Goal: Task Accomplishment & Management: Manage account settings

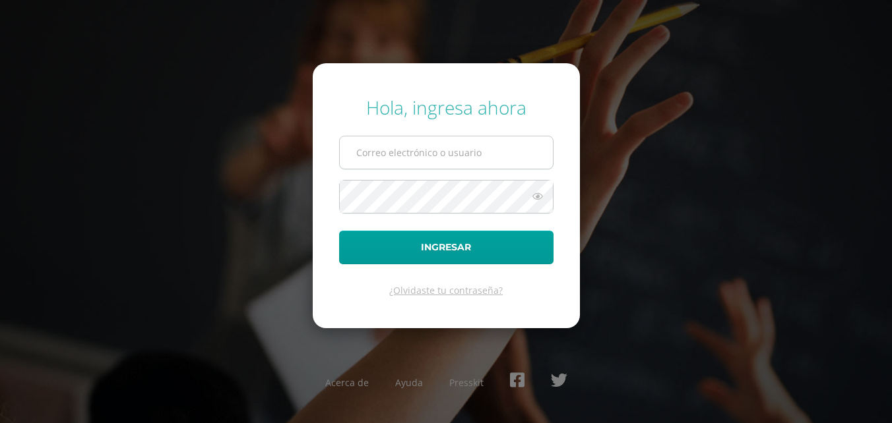
click at [403, 146] on input "text" at bounding box center [446, 153] width 213 height 32
type input "[EMAIL_ADDRESS][DOMAIN_NAME]"
click at [339, 231] on button "Ingresar" at bounding box center [446, 248] width 214 height 34
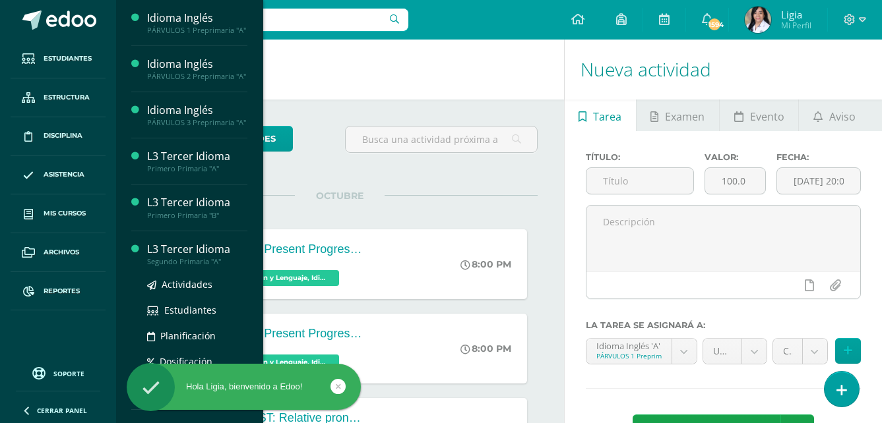
scroll to position [198, 0]
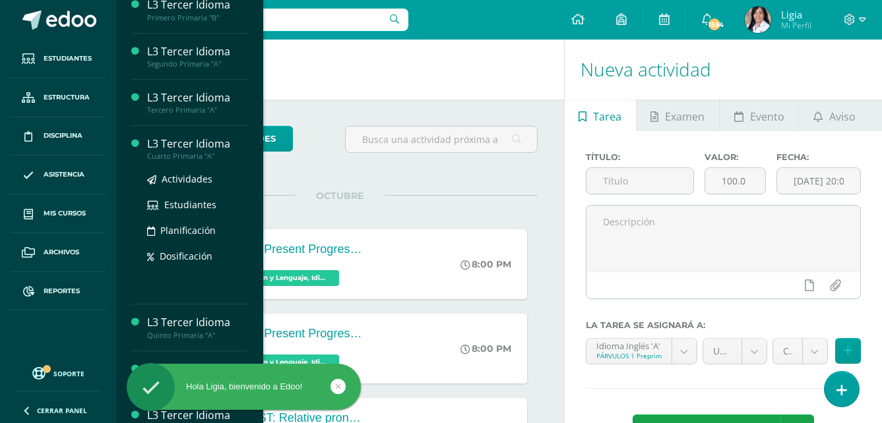
click at [184, 161] on div "Cuarto Primaria "A"" at bounding box center [197, 156] width 100 height 9
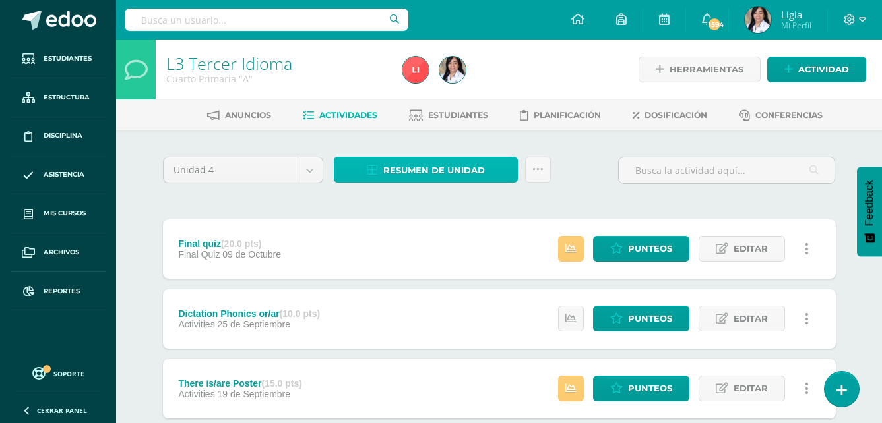
click at [442, 164] on span "Resumen de unidad" at bounding box center [434, 170] width 102 height 24
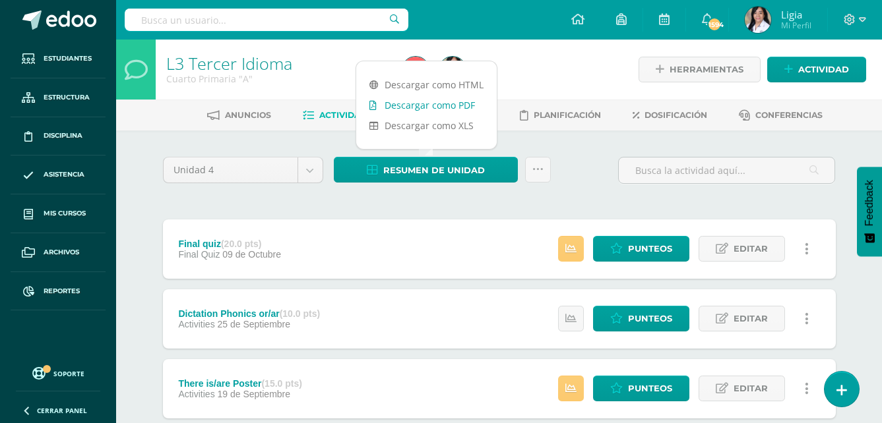
click at [434, 103] on link "Descargar como PDF" at bounding box center [426, 105] width 140 height 20
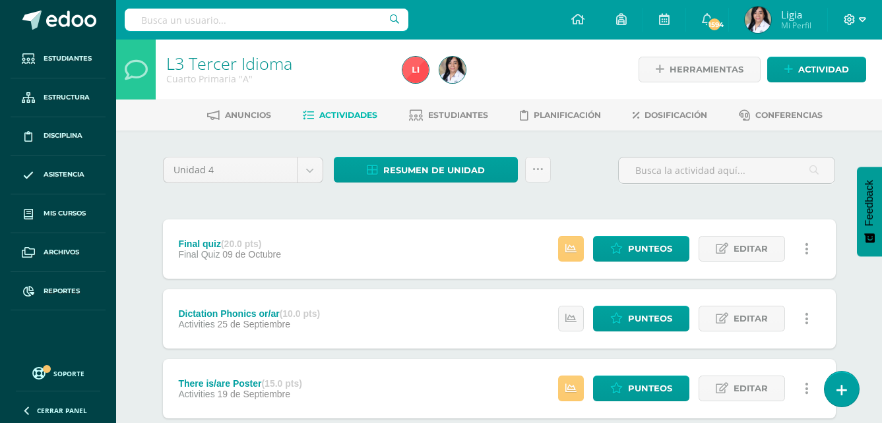
click at [855, 19] on span at bounding box center [855, 20] width 22 height 15
click at [828, 82] on link "Cerrar sesión" at bounding box center [814, 89] width 104 height 19
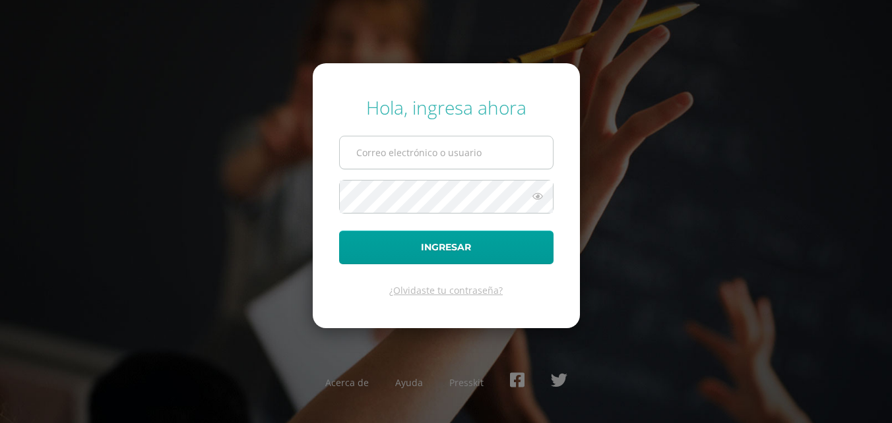
click at [485, 157] on input "text" at bounding box center [446, 153] width 213 height 32
type input "[EMAIL_ADDRESS][DOMAIN_NAME]"
click at [339, 231] on button "Ingresar" at bounding box center [446, 248] width 214 height 34
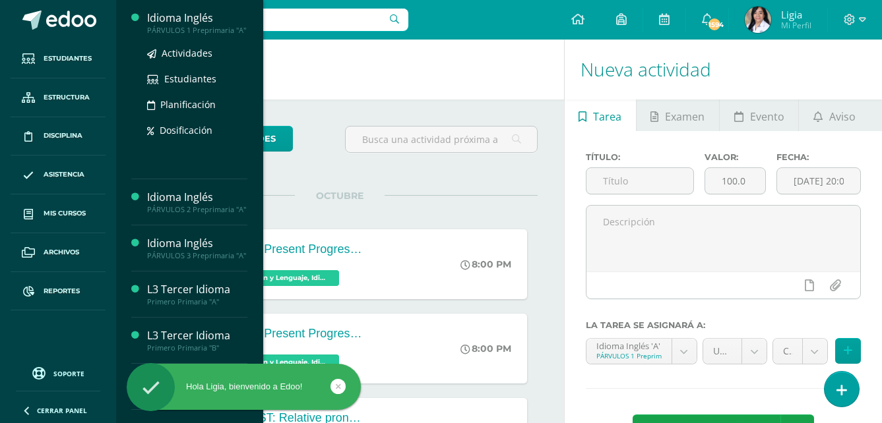
click at [208, 32] on div "PÁRVULOS 1 Preprimaria "A"" at bounding box center [197, 30] width 100 height 9
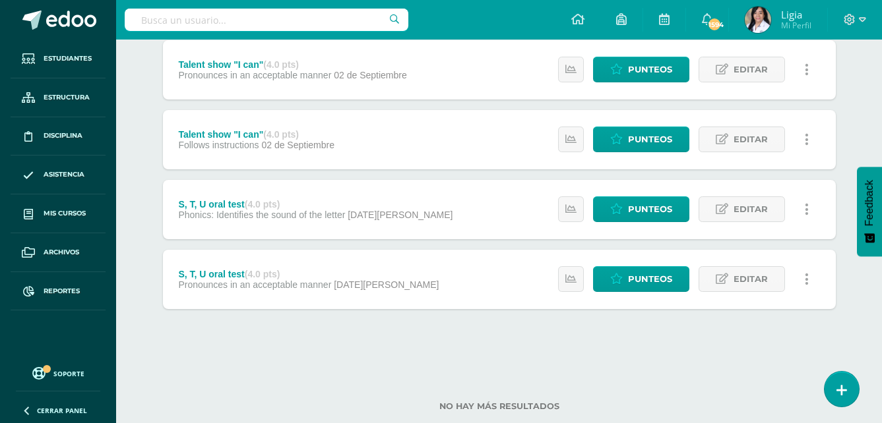
scroll to position [1468, 0]
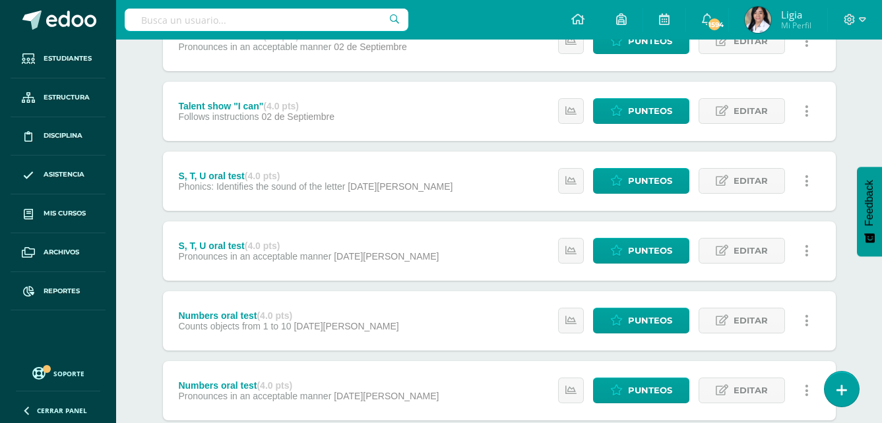
scroll to position [1411, 0]
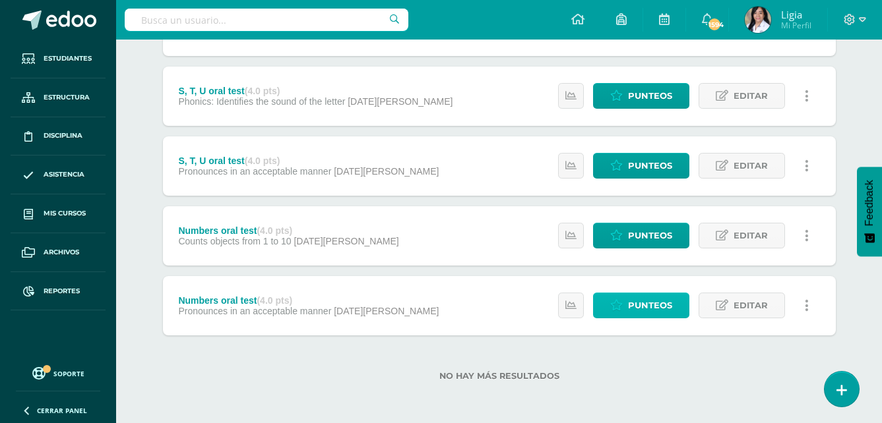
click at [633, 301] on span "Punteos" at bounding box center [650, 306] width 44 height 24
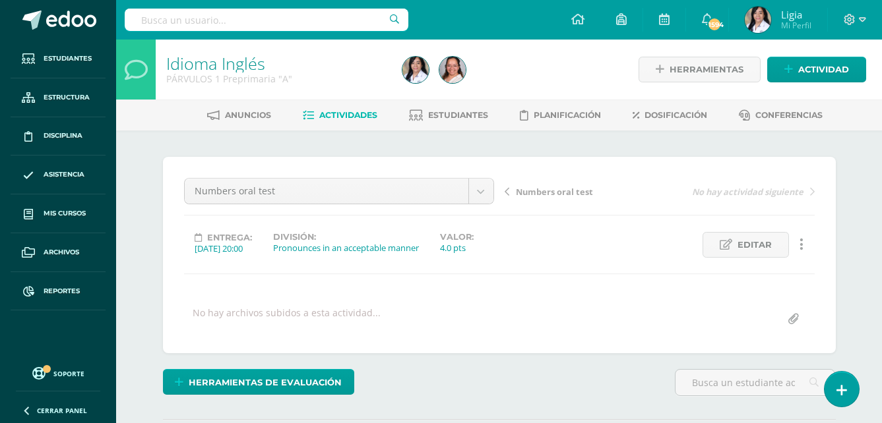
click at [549, 192] on span "Numbers oral test" at bounding box center [554, 192] width 77 height 12
click at [790, 191] on span "Numbers oral test" at bounding box center [764, 192] width 77 height 12
click at [582, 193] on span "Numbers oral test" at bounding box center [554, 192] width 77 height 12
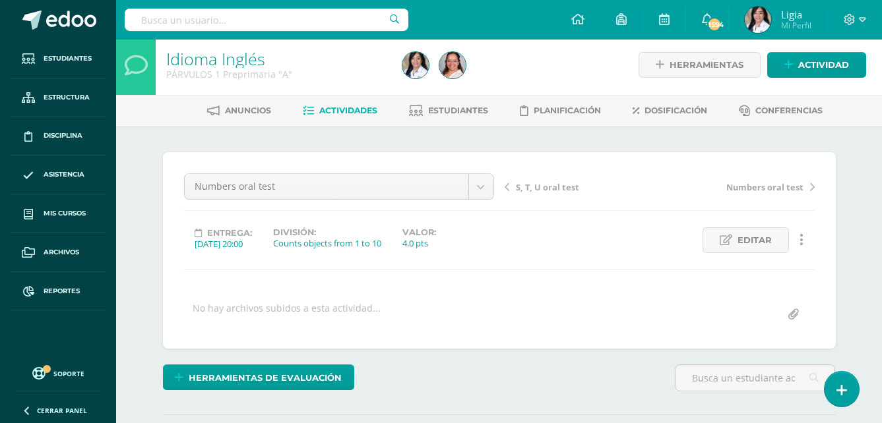
scroll to position [1, 0]
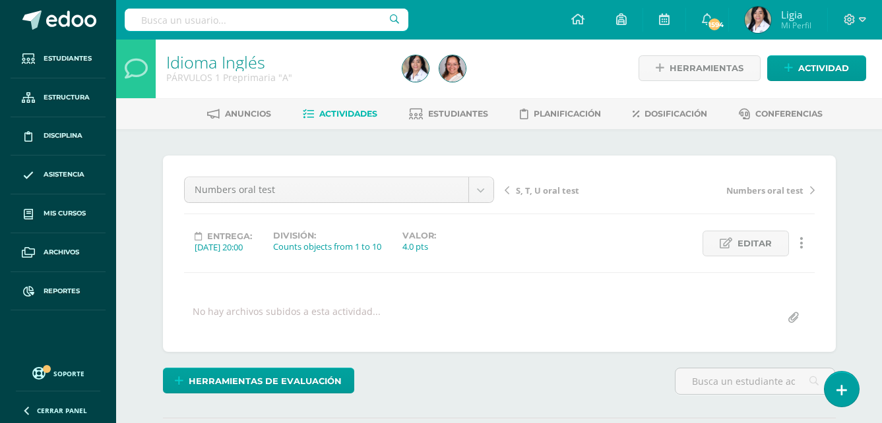
click at [563, 191] on span "S, T, U oral test" at bounding box center [547, 191] width 63 height 12
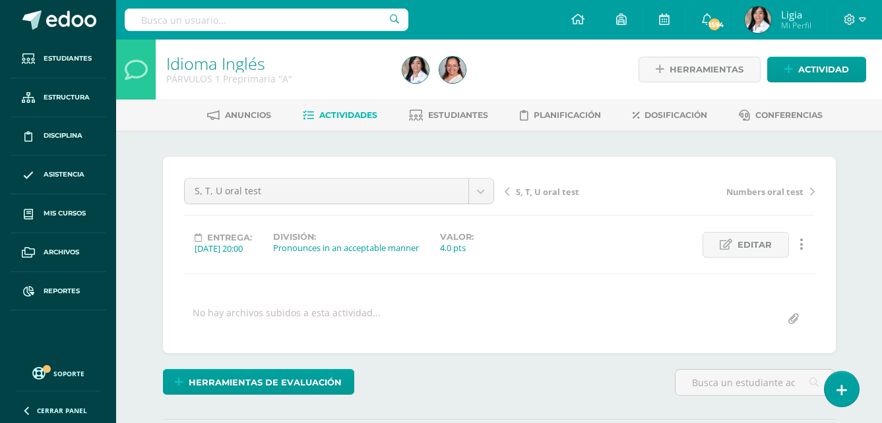
click at [557, 191] on span "S, T, U oral test" at bounding box center [547, 192] width 63 height 12
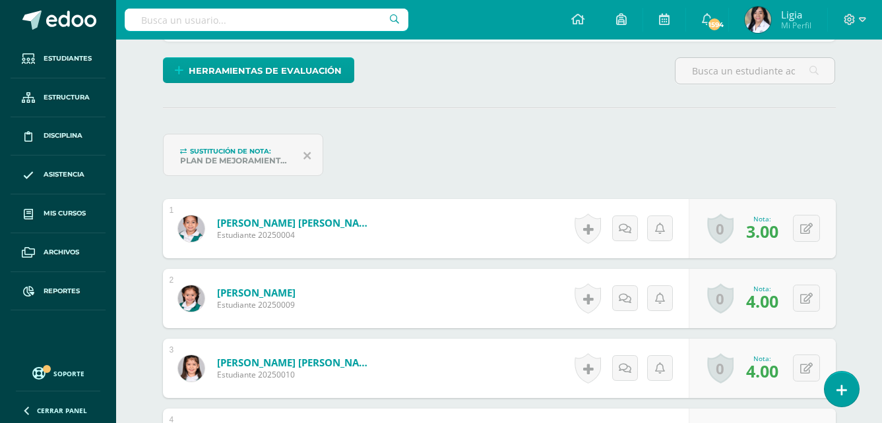
scroll to position [330, 0]
click at [811, 232] on icon at bounding box center [806, 228] width 13 height 11
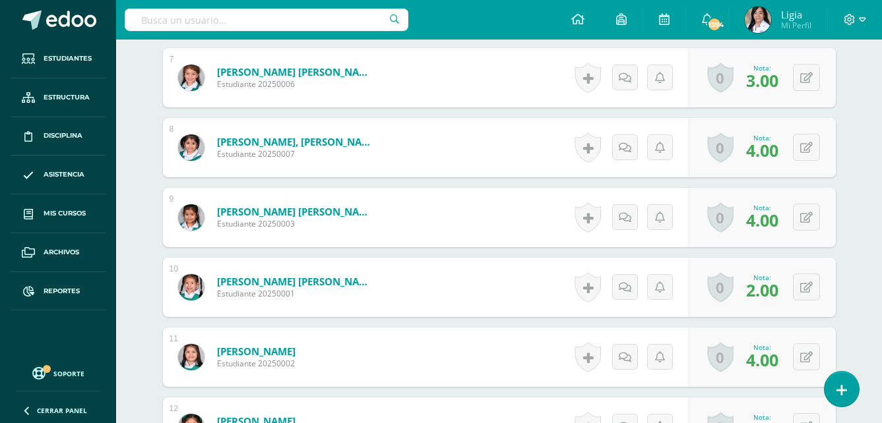
scroll to position [924, 0]
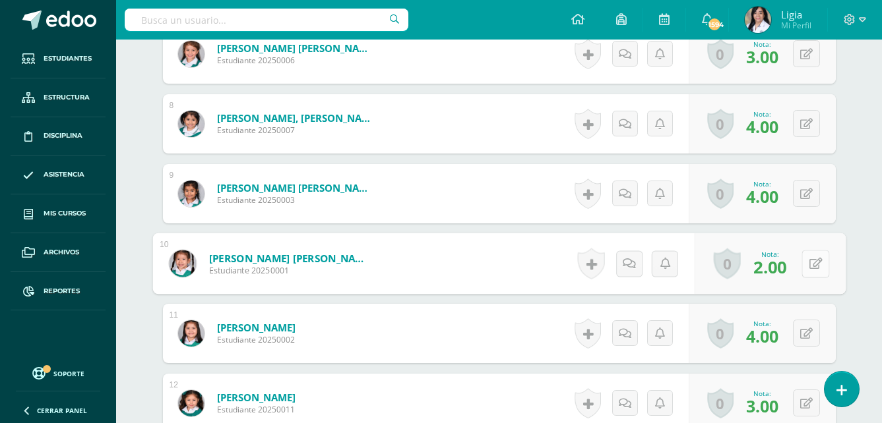
click at [804, 259] on button at bounding box center [815, 264] width 28 height 28
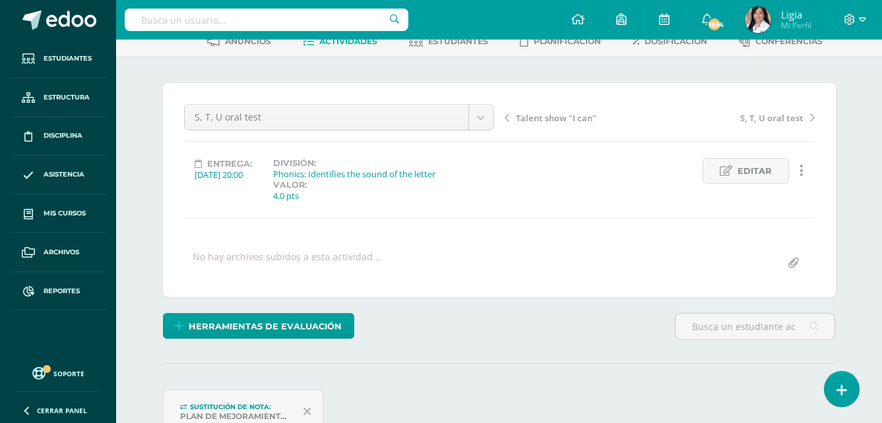
scroll to position [1, 0]
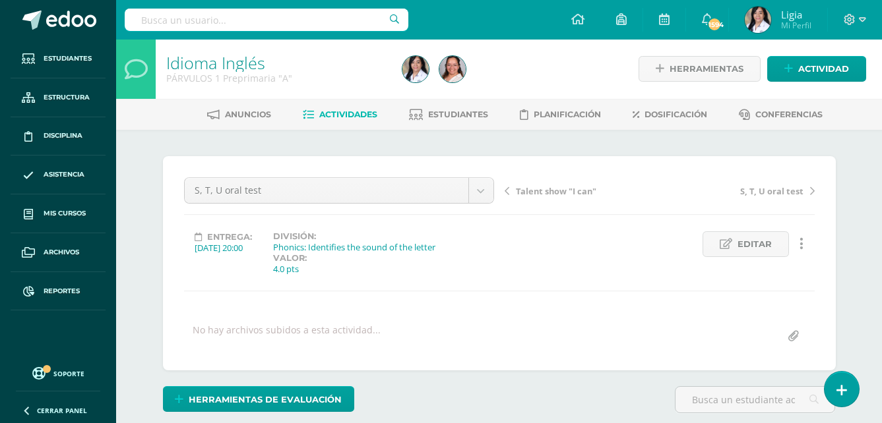
click at [531, 191] on span "Talent show "I can"" at bounding box center [556, 191] width 80 height 12
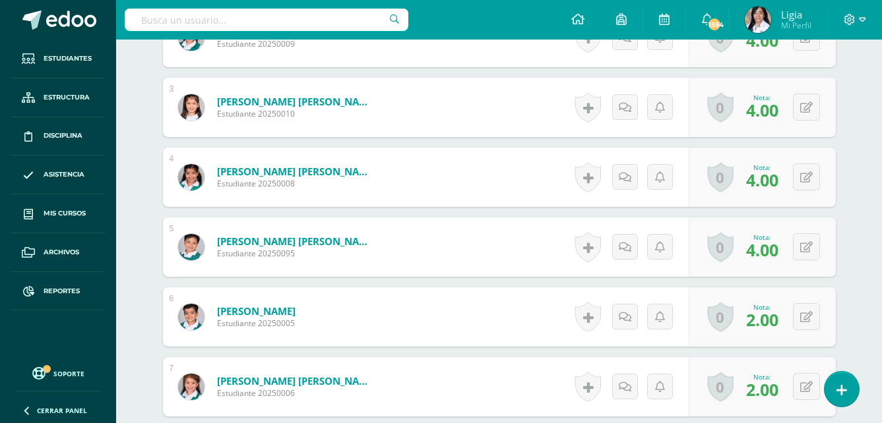
scroll to position [529, 0]
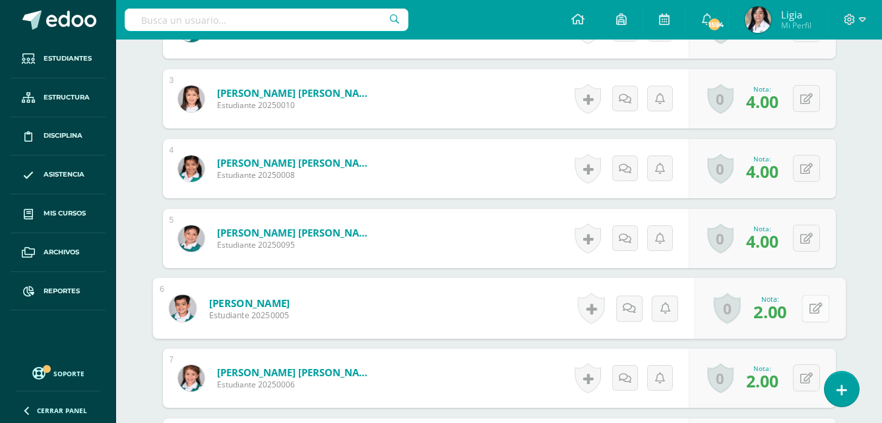
click at [803, 309] on button at bounding box center [815, 309] width 28 height 28
click at [782, 318] on icon at bounding box center [780, 312] width 12 height 11
click at [809, 311] on icon at bounding box center [806, 308] width 13 height 11
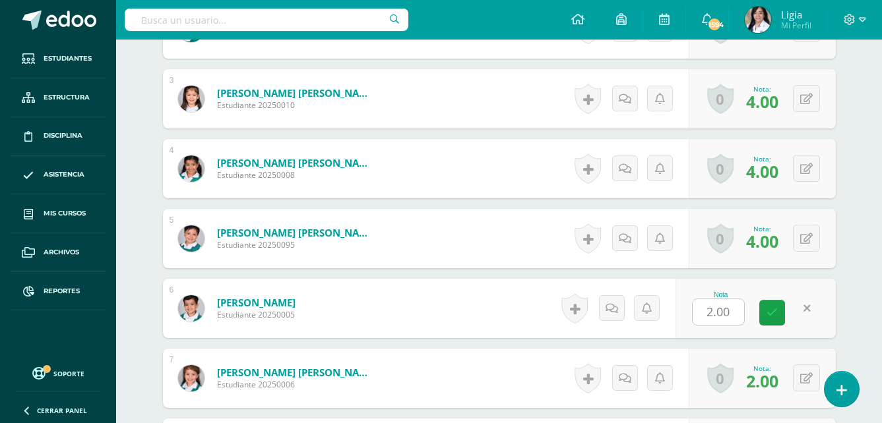
click at [850, 286] on div "¿Estás seguro que quieres eliminar esta actividad? Esto borrará la actividad y …" at bounding box center [500, 255] width 726 height 1307
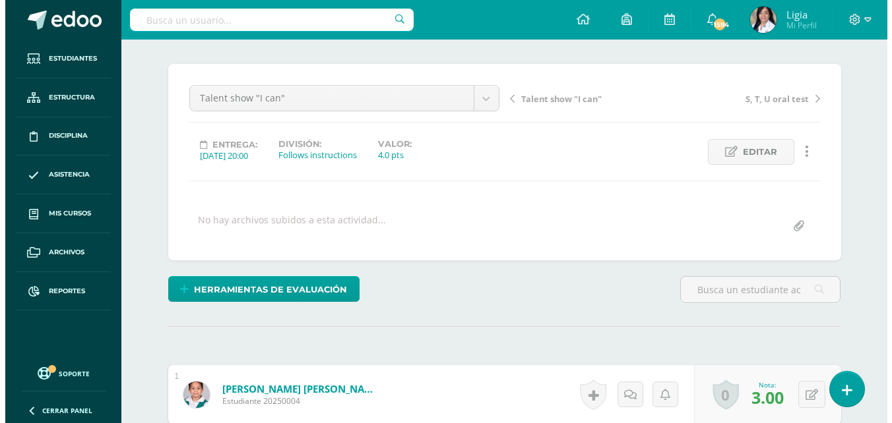
scroll to position [198, 0]
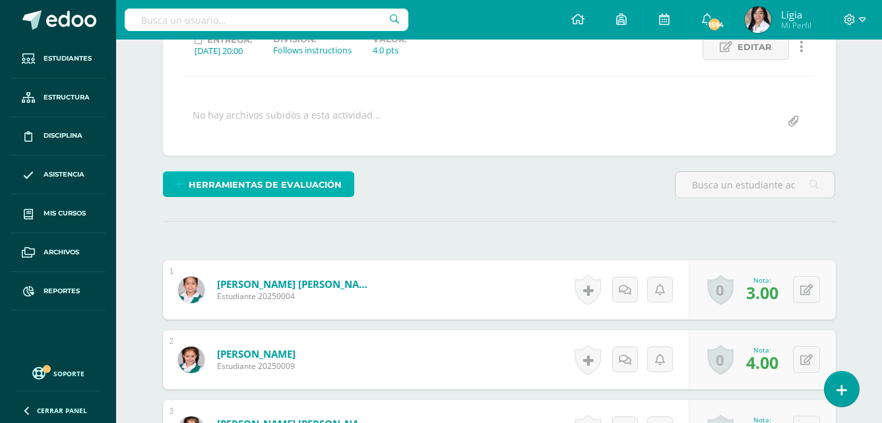
click at [268, 185] on span "Herramientas de evaluación" at bounding box center [265, 185] width 153 height 24
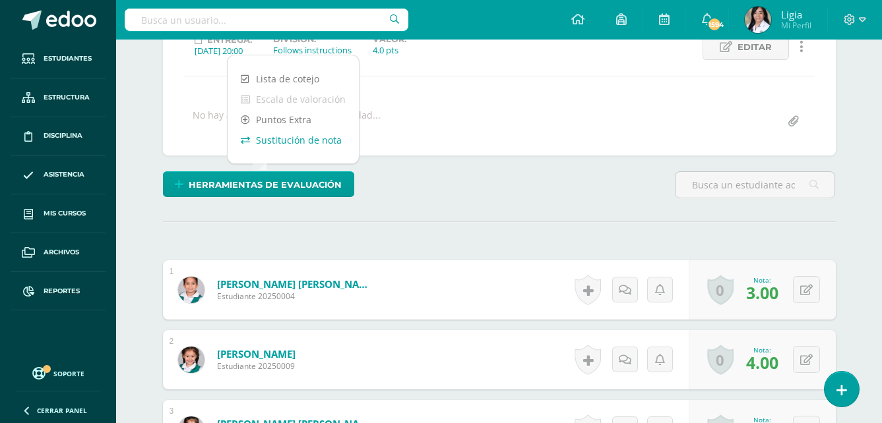
click at [320, 144] on link "Sustitución de nota" at bounding box center [293, 140] width 131 height 20
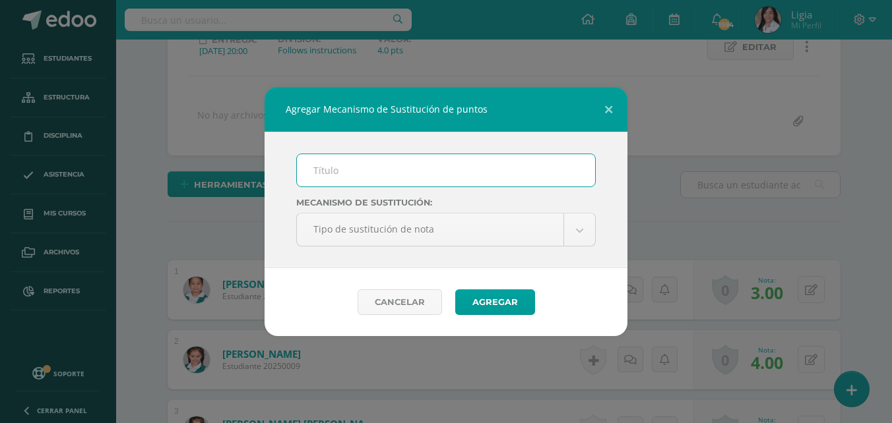
click at [343, 172] on input "text" at bounding box center [446, 170] width 298 height 32
type input "Plan de mejoramiento"
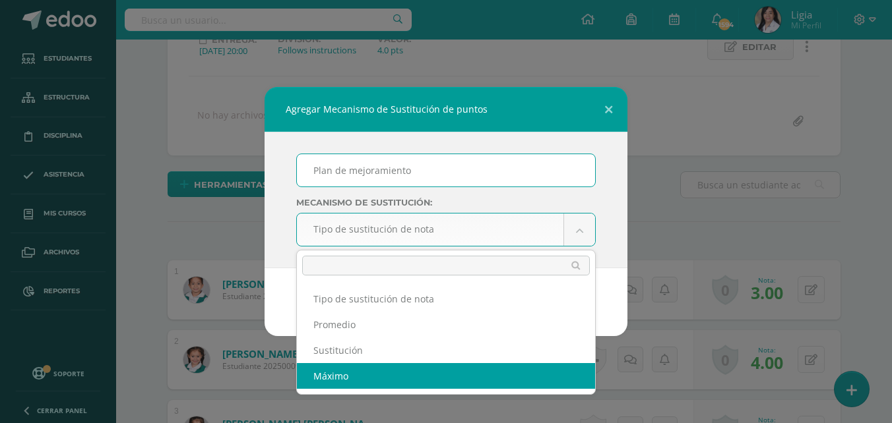
select select "maximum"
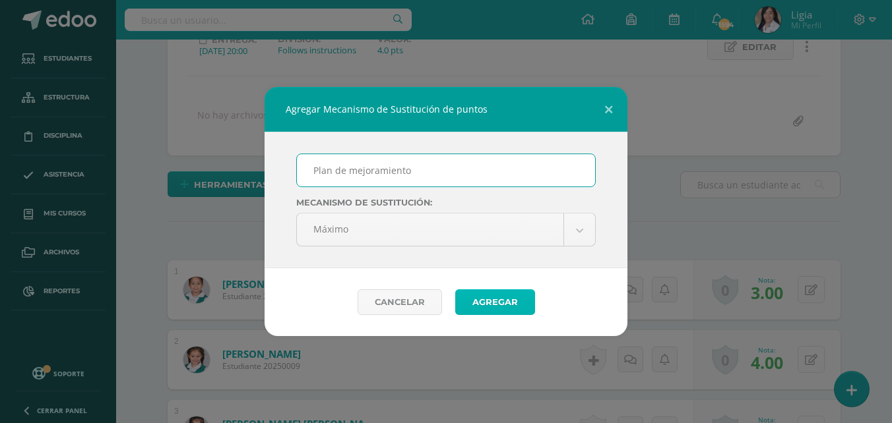
click at [467, 300] on button "Agregar" at bounding box center [495, 303] width 80 height 26
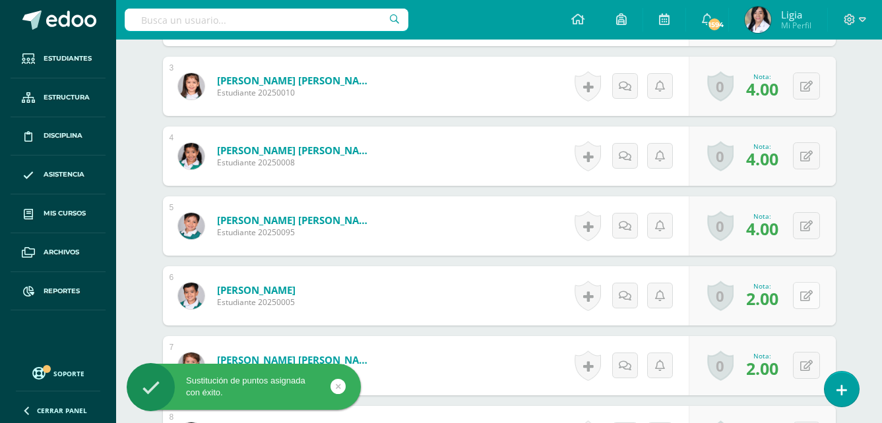
scroll to position [595, 0]
click at [815, 301] on button at bounding box center [806, 295] width 27 height 27
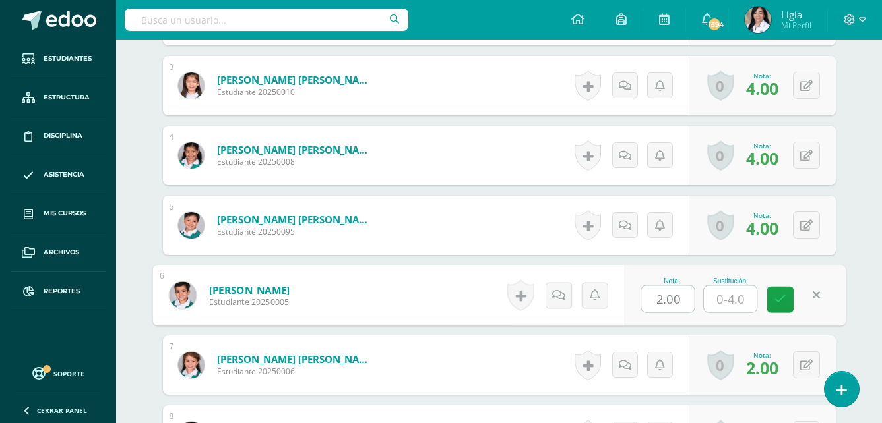
type input "3"
click at [773, 292] on link at bounding box center [780, 300] width 26 height 26
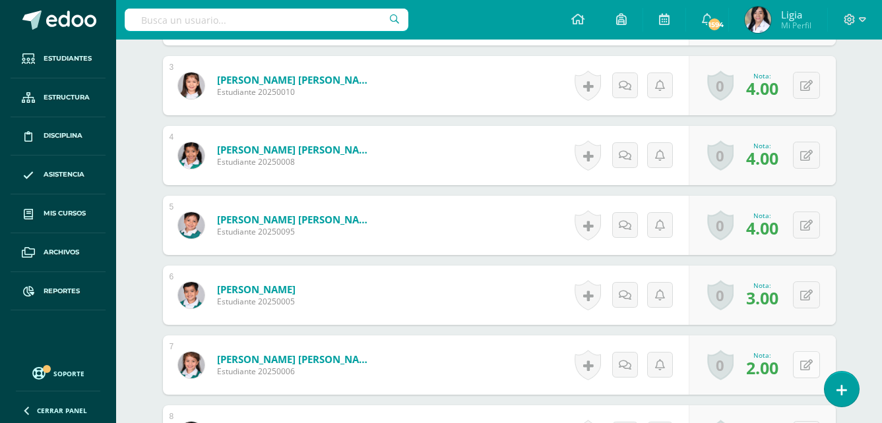
click at [810, 365] on icon at bounding box center [806, 365] width 13 height 11
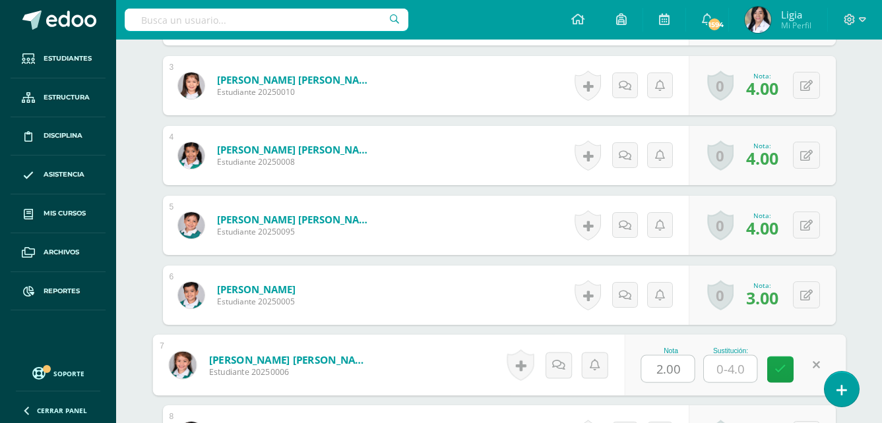
type input "3"
click at [774, 371] on icon at bounding box center [780, 369] width 12 height 11
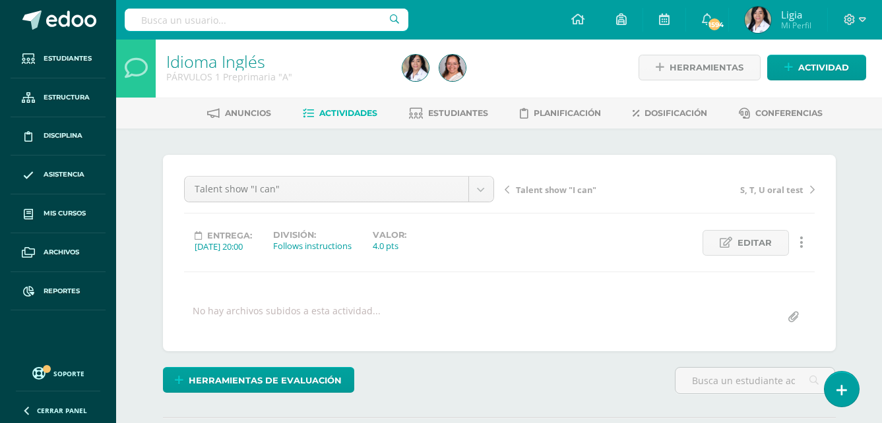
scroll to position [0, 0]
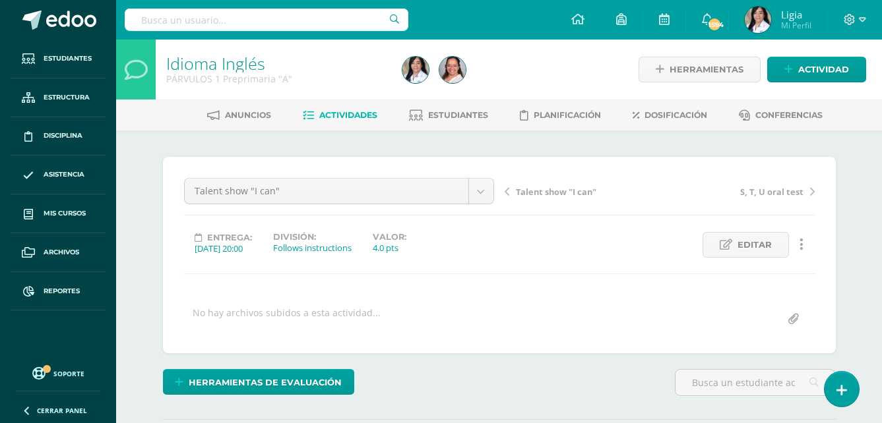
click at [555, 190] on span "Talent show "I can"" at bounding box center [556, 192] width 80 height 12
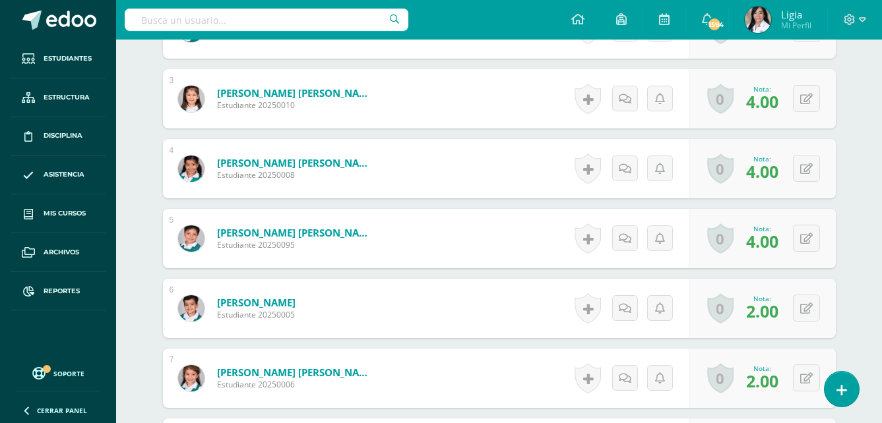
scroll to position [595, 0]
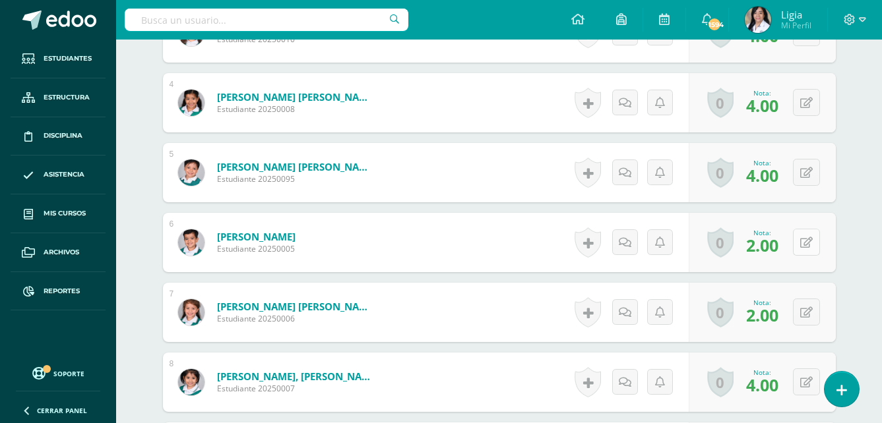
click at [817, 256] on button at bounding box center [806, 242] width 27 height 27
click at [871, 257] on div "Idioma Inglés PÁRVULOS 1 Preprimaria "A" Herramientas Detalle de asistencias Ac…" at bounding box center [499, 144] width 766 height 1398
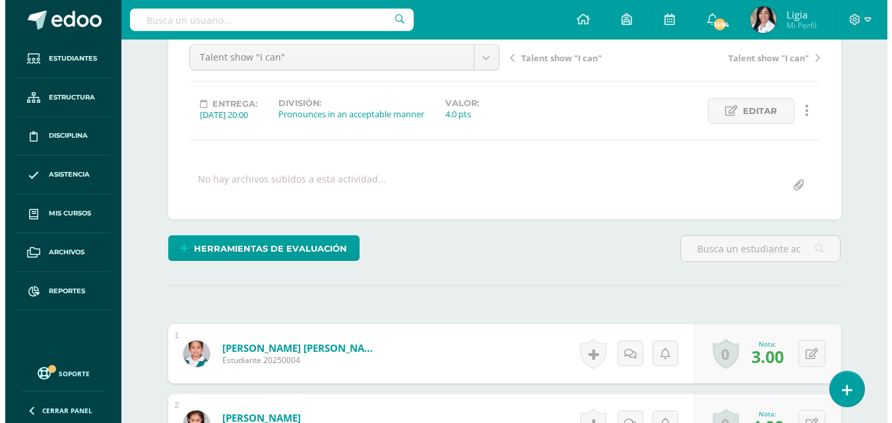
scroll to position [133, 0]
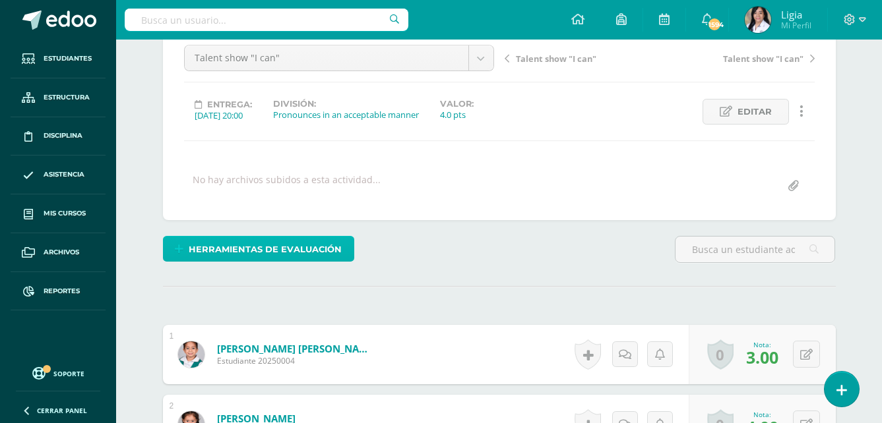
click at [263, 262] on span "Herramientas de evaluación" at bounding box center [265, 249] width 153 height 24
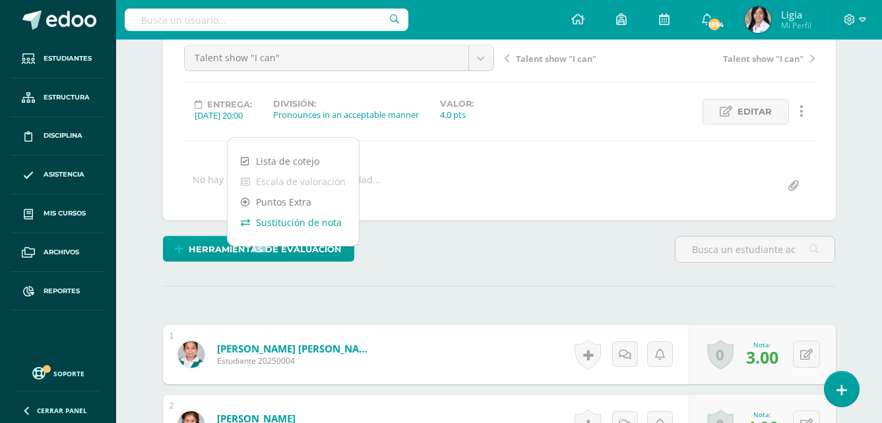
click at [301, 224] on link "Sustitución de nota" at bounding box center [293, 222] width 131 height 20
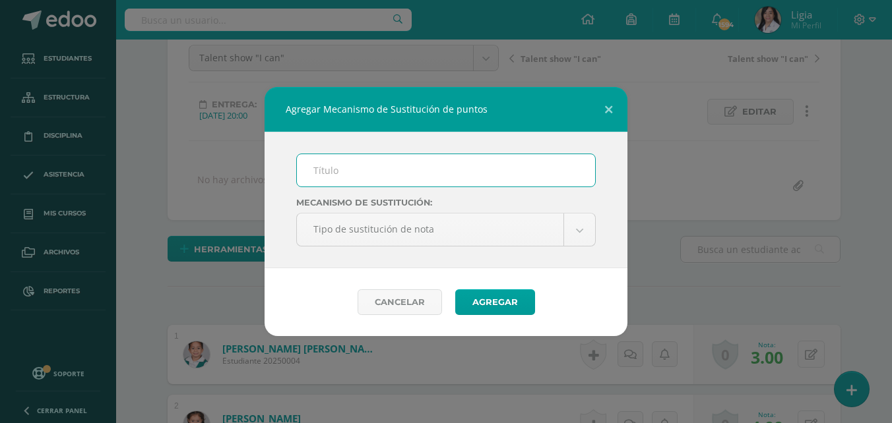
click at [361, 171] on input "text" at bounding box center [446, 170] width 298 height 32
type input "Plan de mejoramiento"
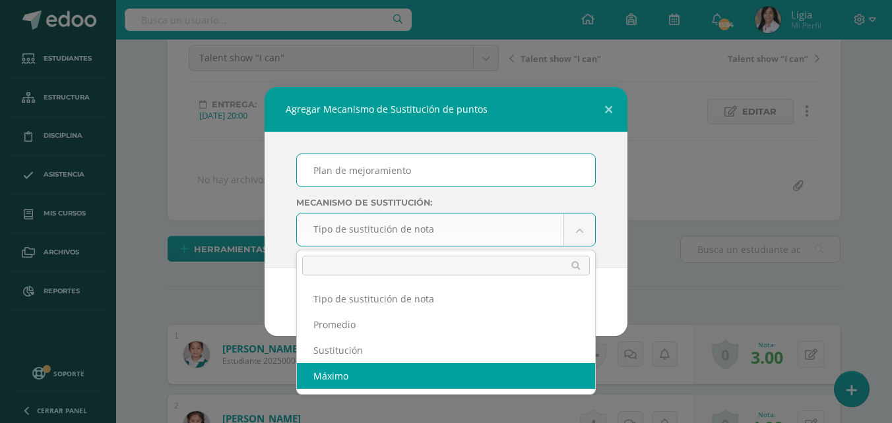
select select "maximum"
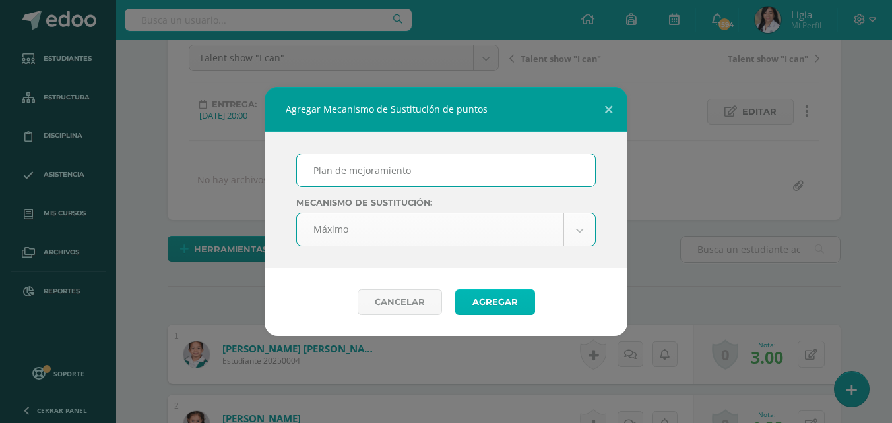
click at [489, 305] on button "Agregar" at bounding box center [495, 303] width 80 height 26
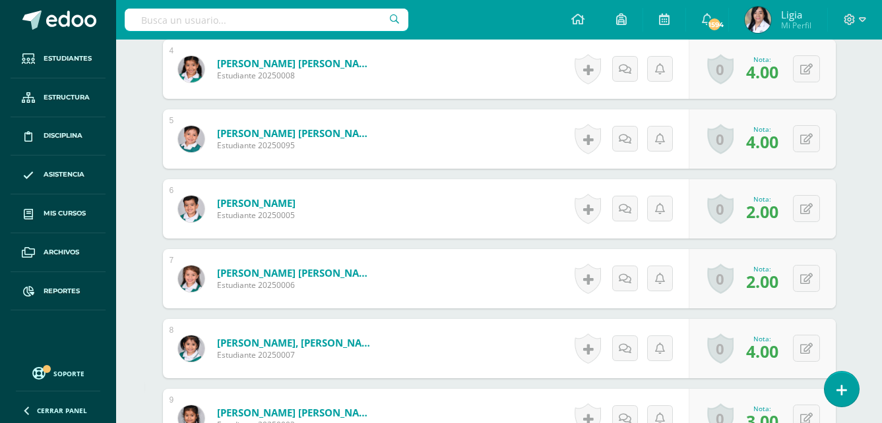
scroll to position [684, 0]
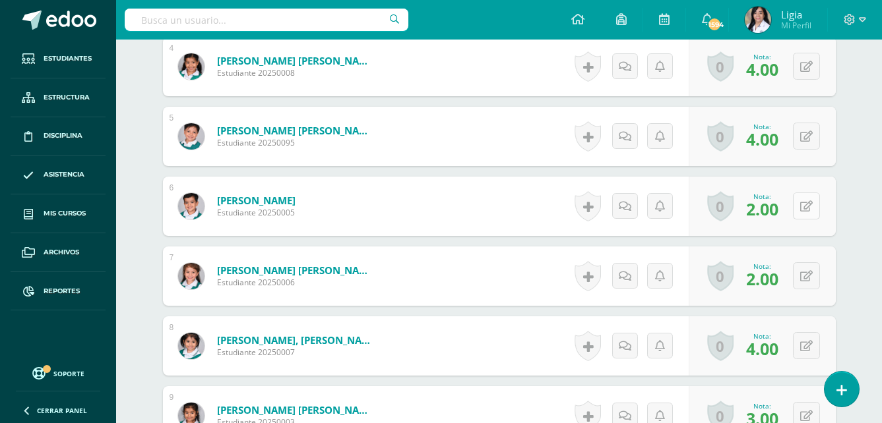
click at [811, 220] on button at bounding box center [806, 206] width 27 height 27
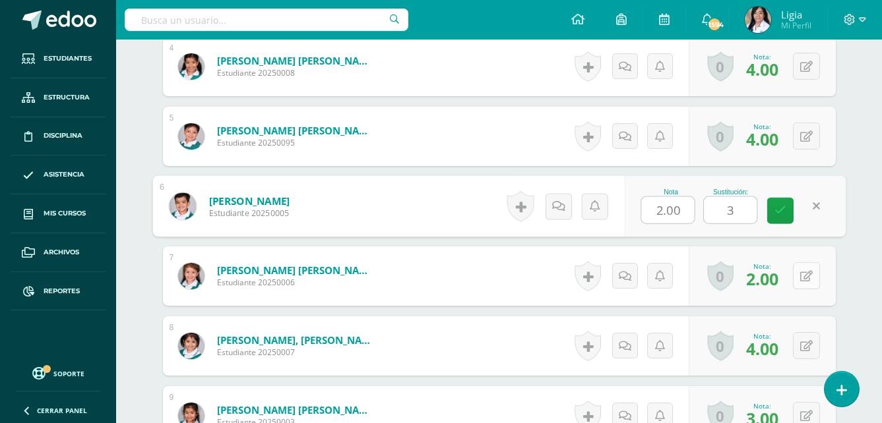
type input "3"
click at [810, 282] on icon at bounding box center [806, 276] width 13 height 11
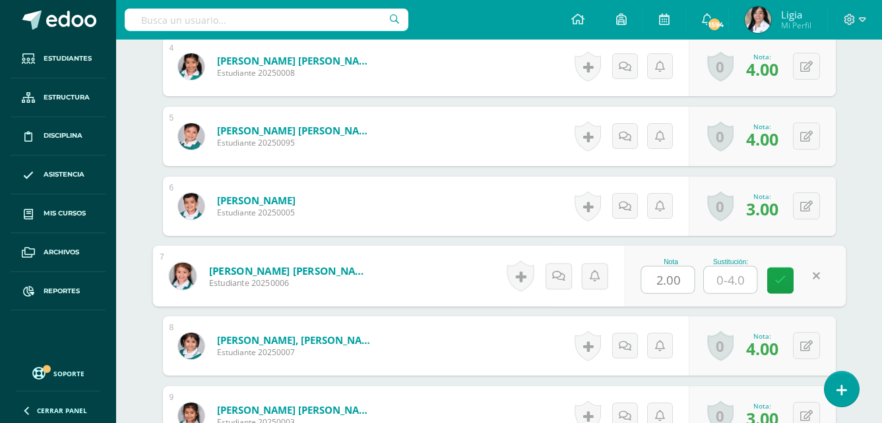
type input "3"
click at [774, 294] on link at bounding box center [780, 281] width 26 height 26
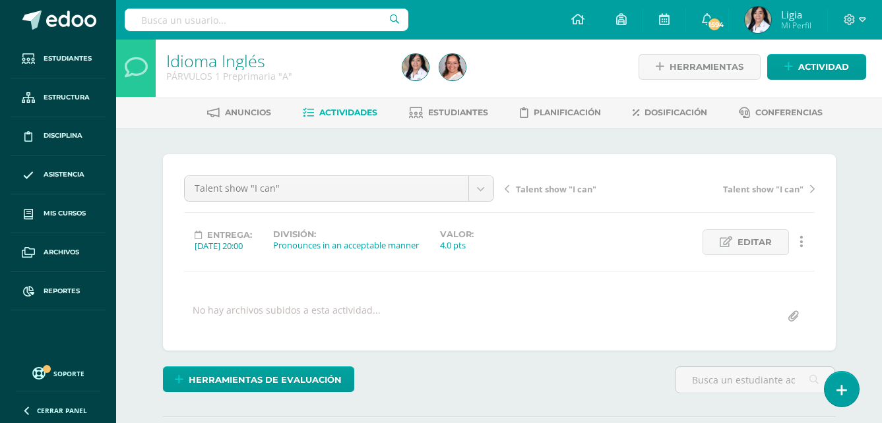
scroll to position [0, 0]
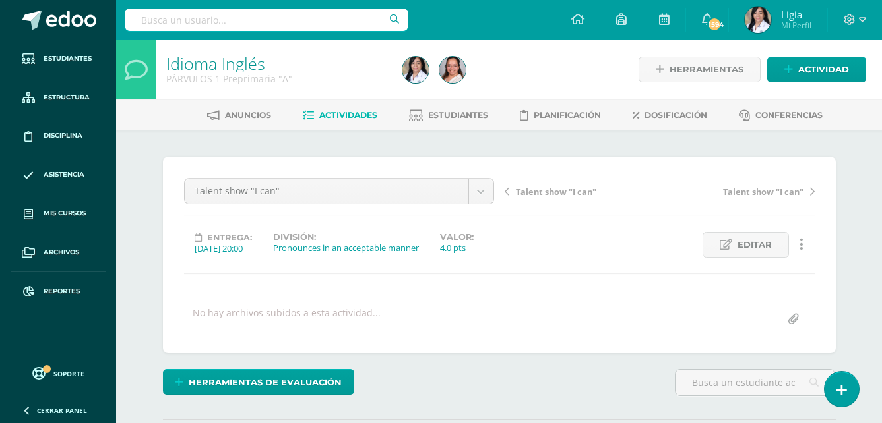
click at [531, 191] on span "Talent show "I can"" at bounding box center [556, 192] width 80 height 12
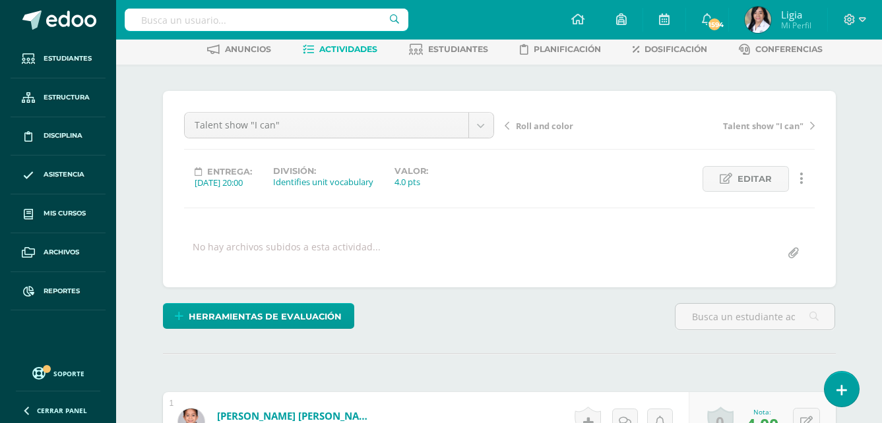
scroll to position [1, 0]
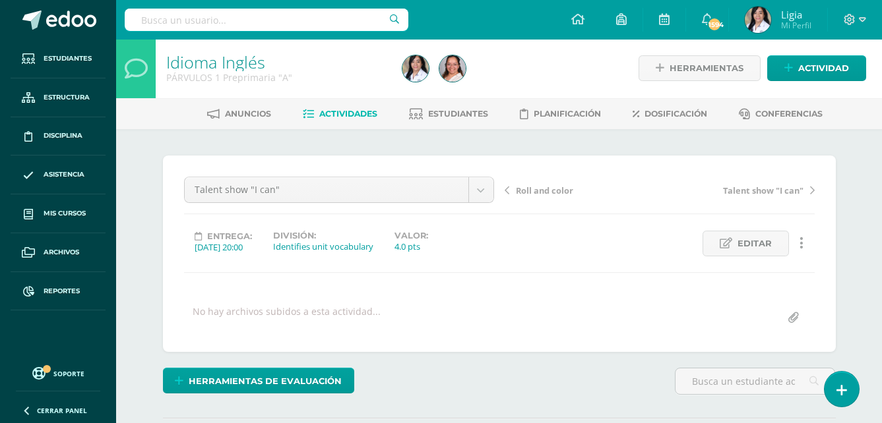
click at [540, 190] on span "Roll and color" at bounding box center [544, 191] width 57 height 12
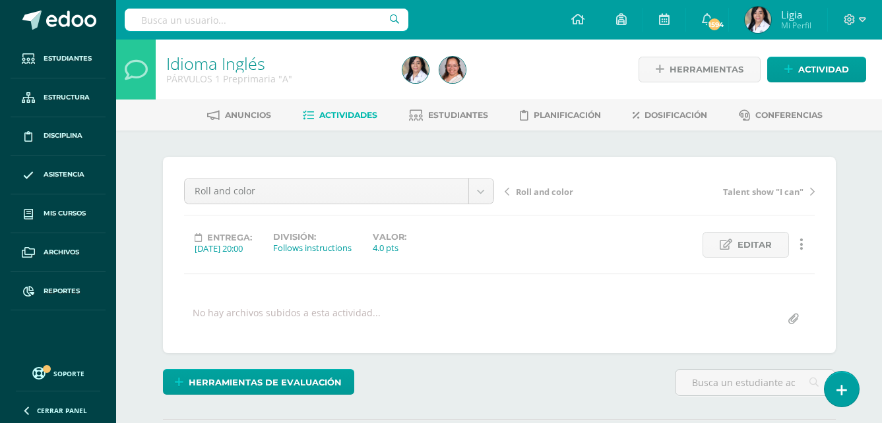
click at [550, 194] on span "Roll and color" at bounding box center [544, 192] width 57 height 12
click at [549, 193] on span "V, W and X" at bounding box center [538, 192] width 44 height 12
click at [557, 190] on span "V, W and X" at bounding box center [538, 192] width 44 height 12
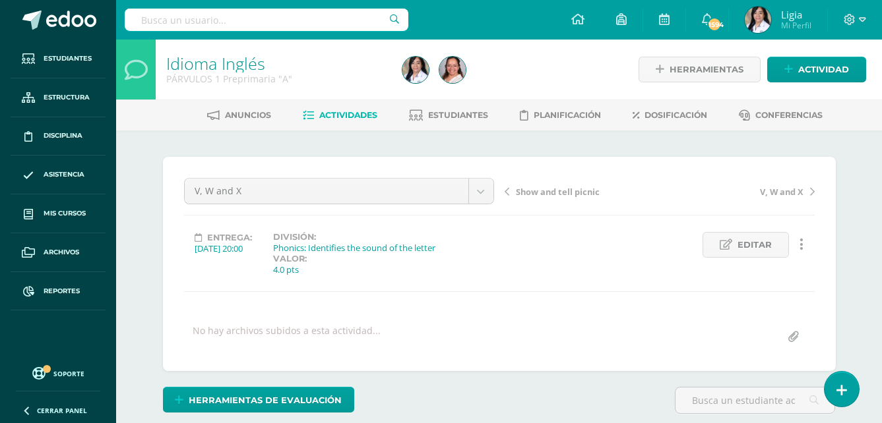
click at [543, 197] on span "Show and tell picnic" at bounding box center [558, 192] width 84 height 12
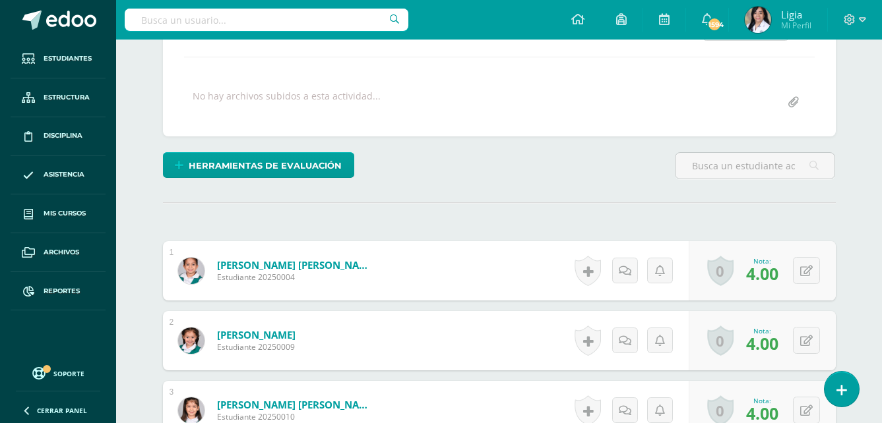
scroll to position [91, 0]
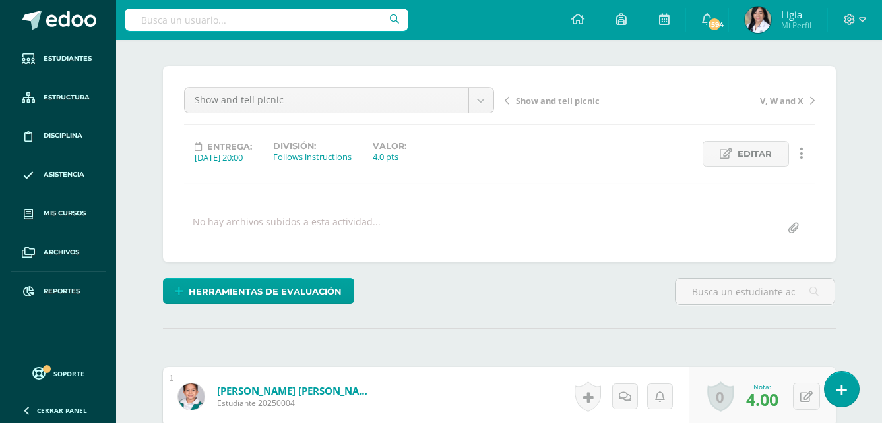
click at [584, 102] on span "Show and tell picnic" at bounding box center [558, 101] width 84 height 12
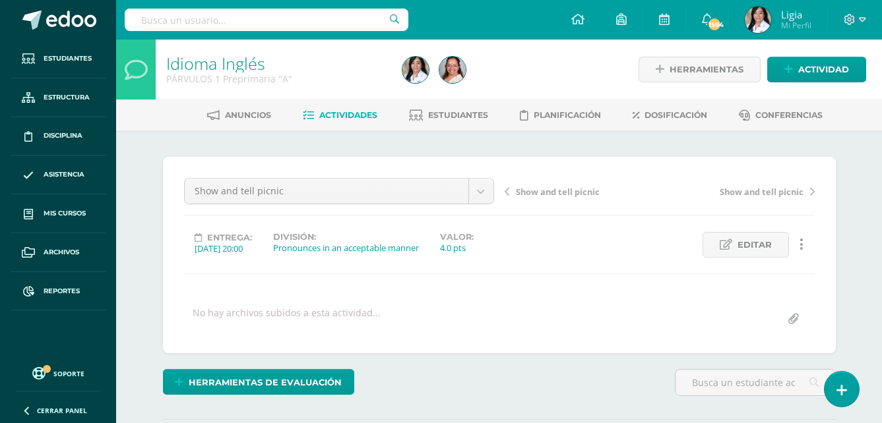
click at [571, 191] on span "Show and tell picnic" at bounding box center [558, 192] width 84 height 12
click at [587, 191] on span "Worksheet "Gumball numbers"" at bounding box center [581, 192] width 131 height 12
click at [603, 191] on span "Worksheet "Gumball numbers"" at bounding box center [581, 192] width 131 height 12
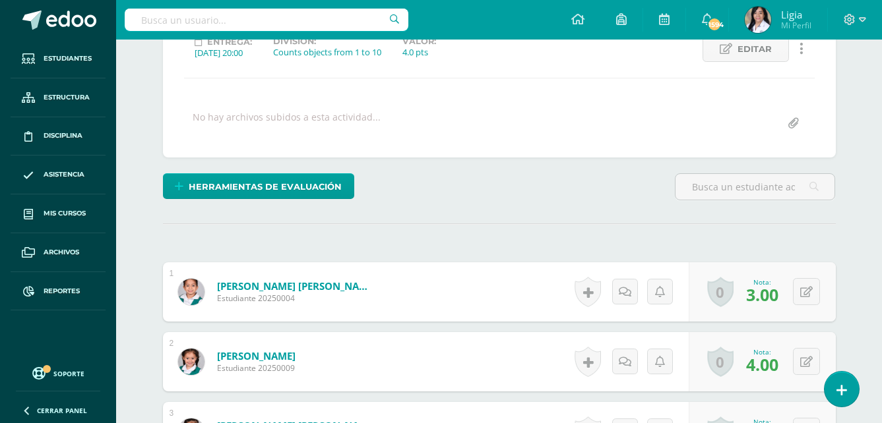
scroll to position [1, 0]
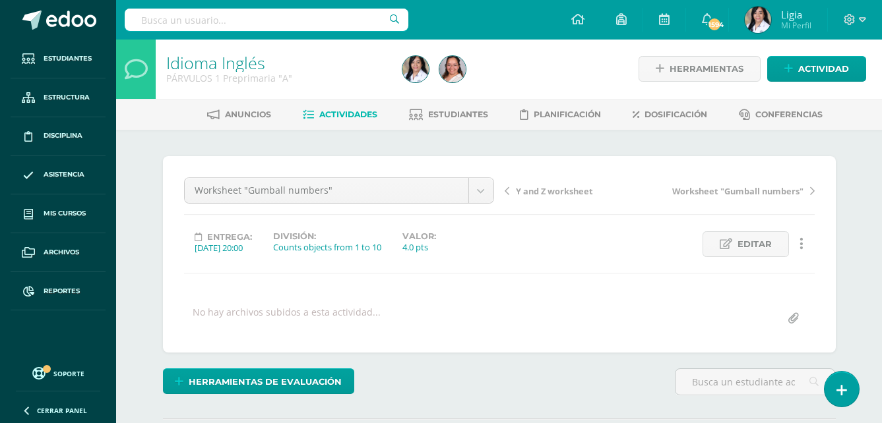
click at [562, 187] on span "Y and Z worksheet" at bounding box center [554, 191] width 77 height 12
click at [553, 195] on span "Y and Z worksheet" at bounding box center [554, 192] width 77 height 12
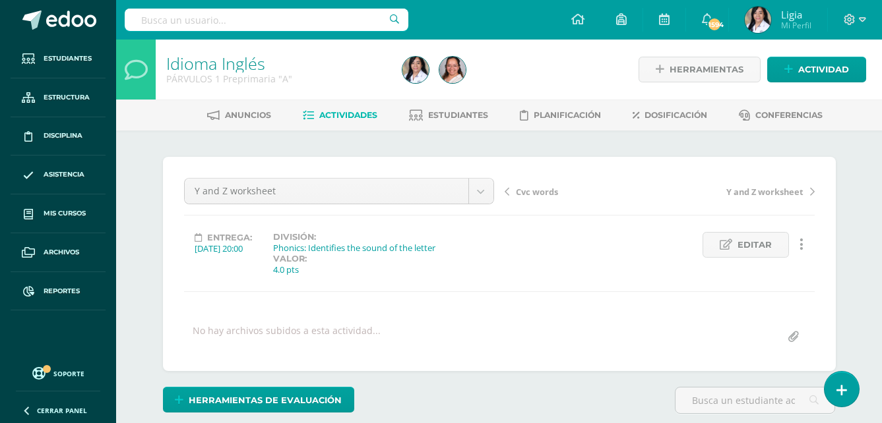
click at [536, 191] on span "Cvc words" at bounding box center [537, 192] width 42 height 12
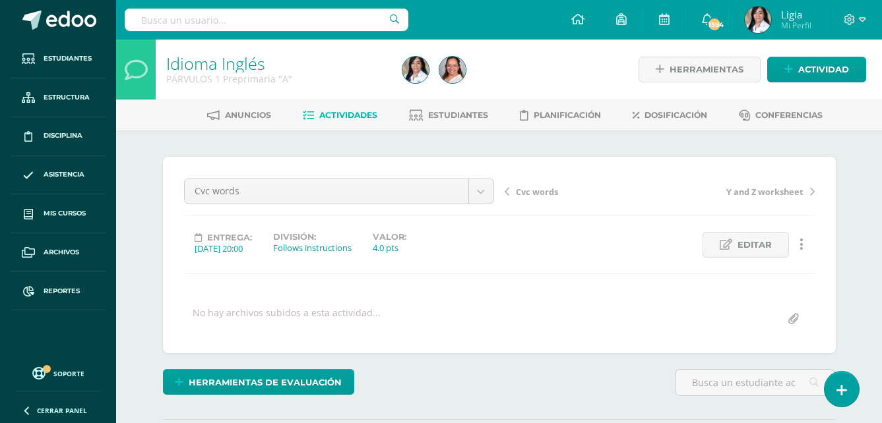
click at [524, 194] on span "Cvc words" at bounding box center [537, 192] width 42 height 12
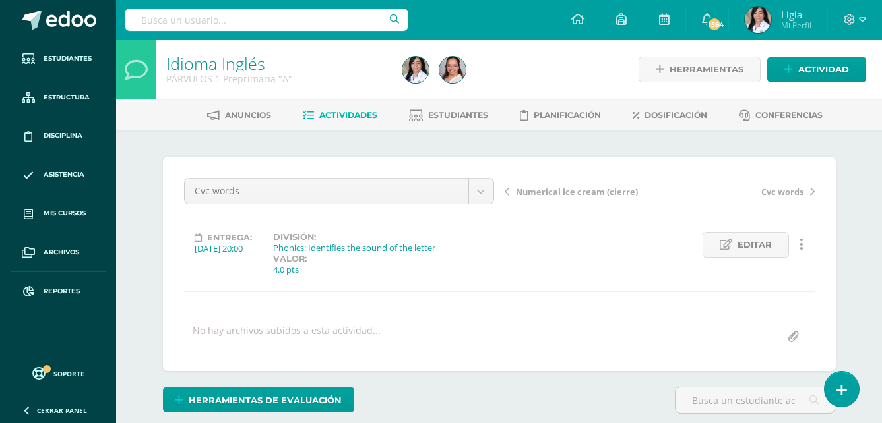
click at [593, 193] on span "Numerical ice cream (cierre)" at bounding box center [577, 192] width 122 height 12
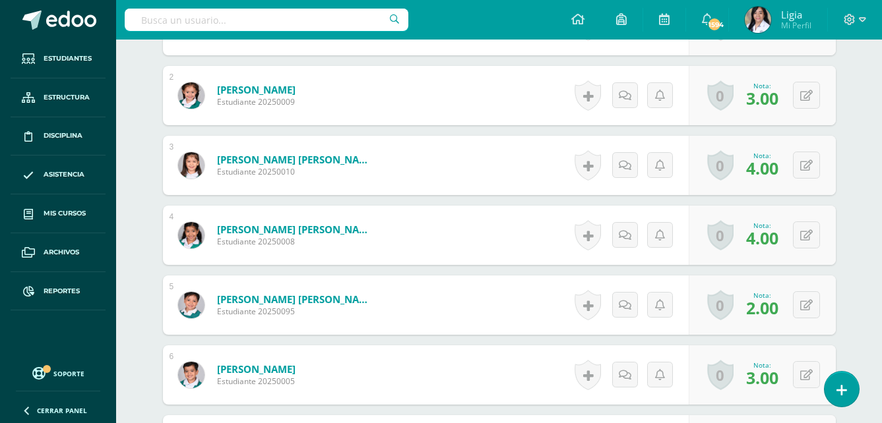
scroll to position [528, 0]
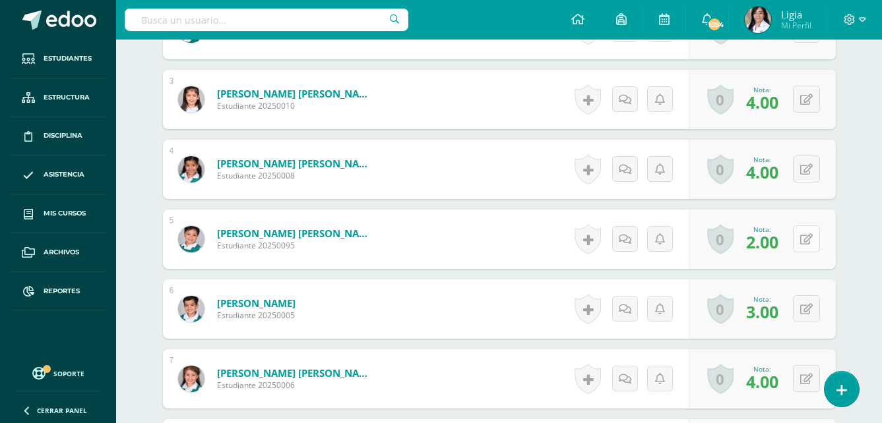
click at [811, 247] on button at bounding box center [806, 239] width 27 height 27
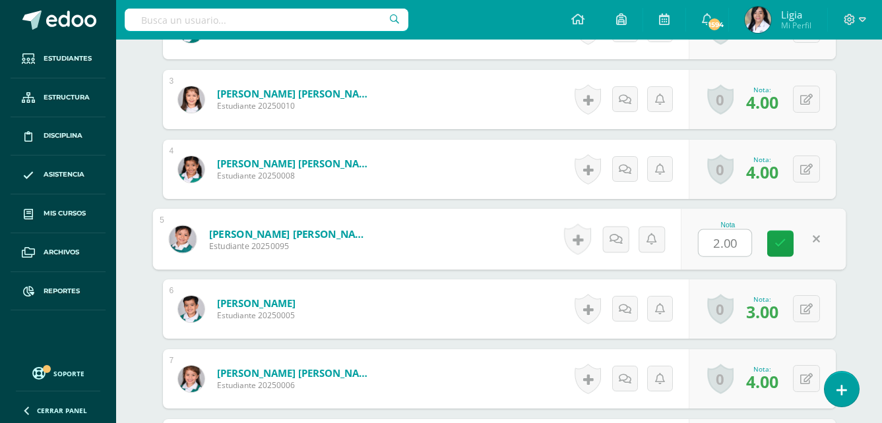
type input "3"
click at [779, 243] on icon at bounding box center [780, 243] width 12 height 11
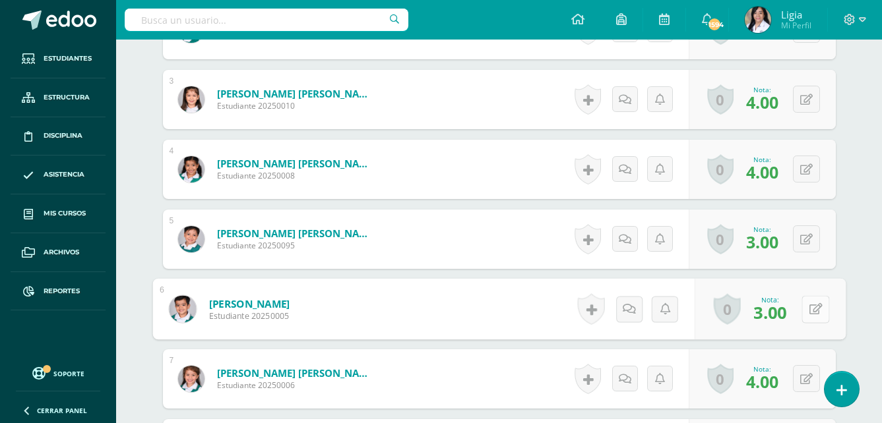
click at [809, 306] on icon at bounding box center [815, 308] width 13 height 11
type input "2"
click at [777, 317] on icon at bounding box center [780, 313] width 12 height 11
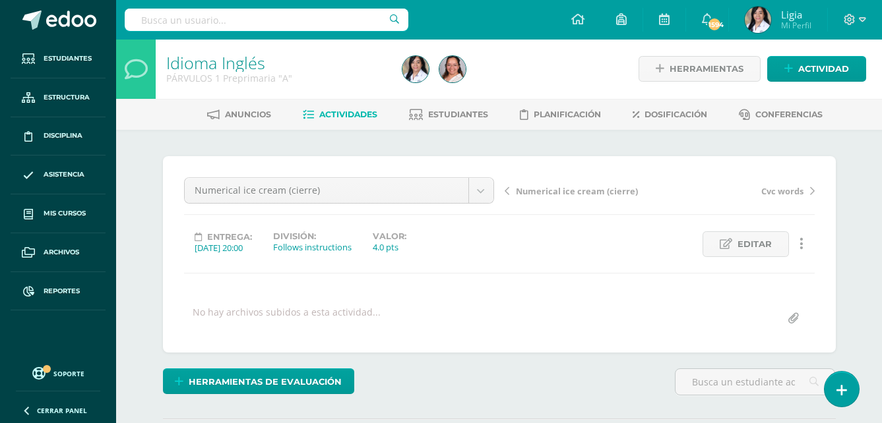
scroll to position [0, 0]
click at [604, 194] on span "Numerical ice cream (cierre)" at bounding box center [577, 192] width 122 height 12
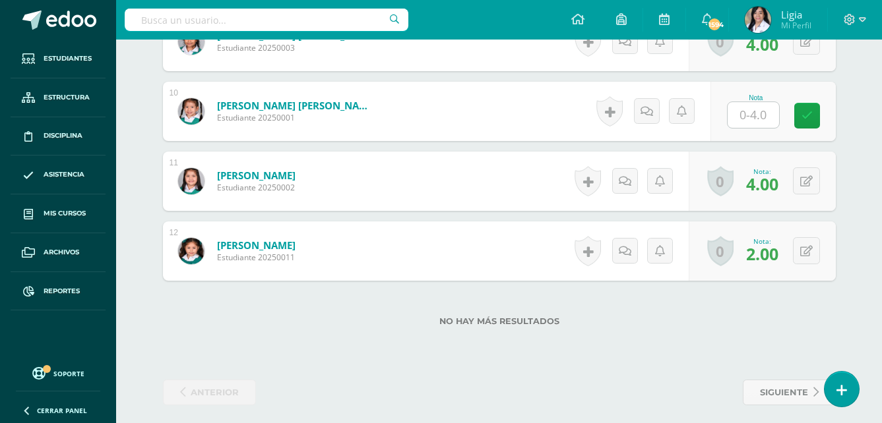
scroll to position [1014, 0]
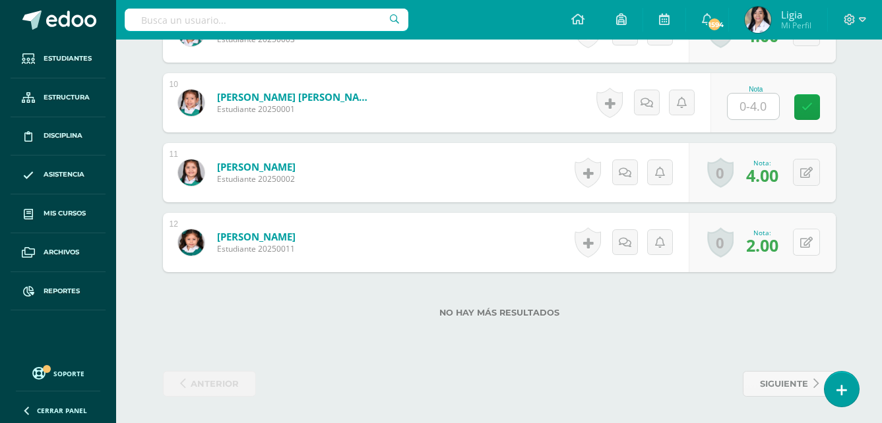
click at [807, 241] on button at bounding box center [806, 242] width 27 height 27
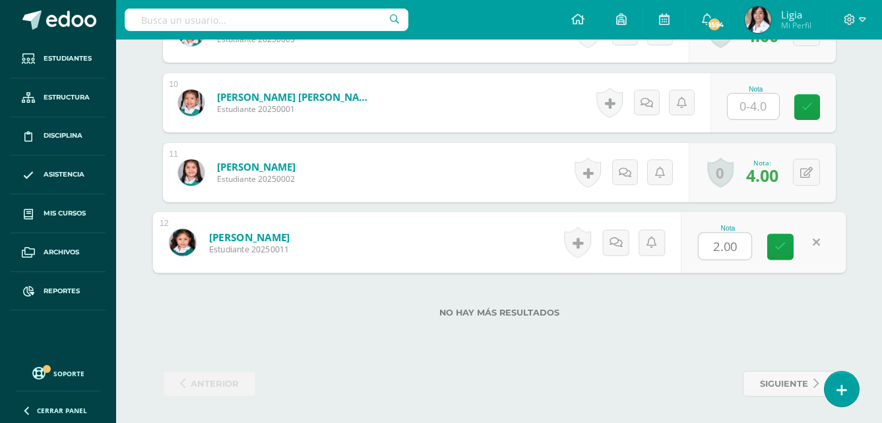
type input "3"
click at [784, 250] on icon at bounding box center [780, 246] width 12 height 11
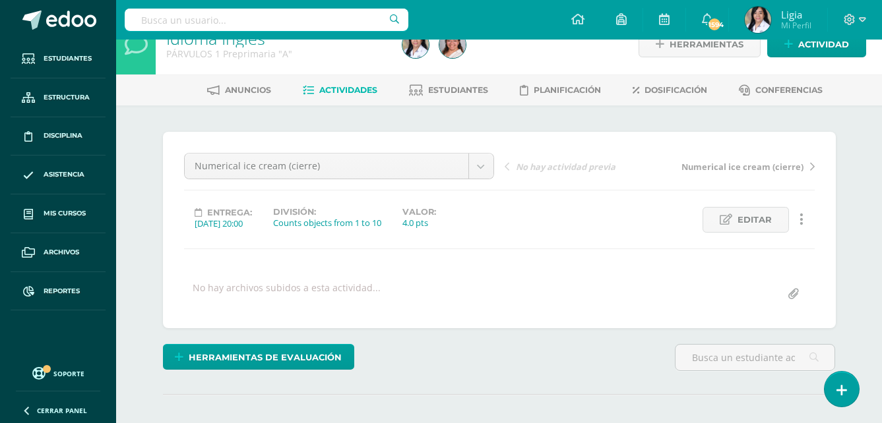
scroll to position [0, 0]
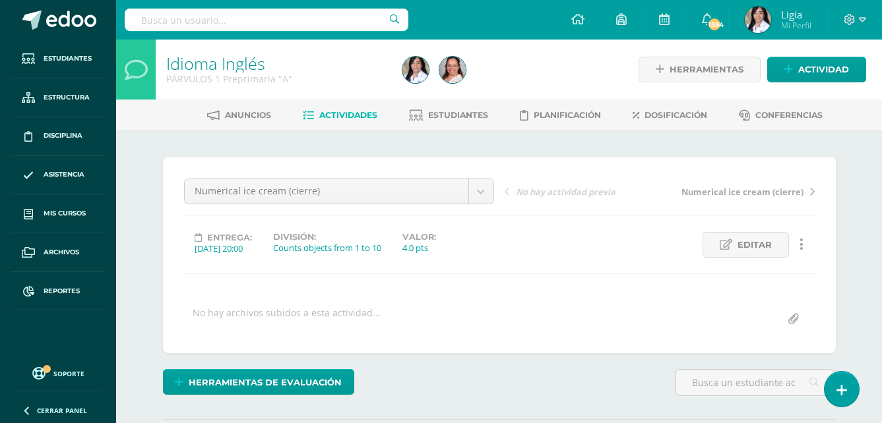
click at [350, 110] on span "Actividades" at bounding box center [348, 115] width 58 height 10
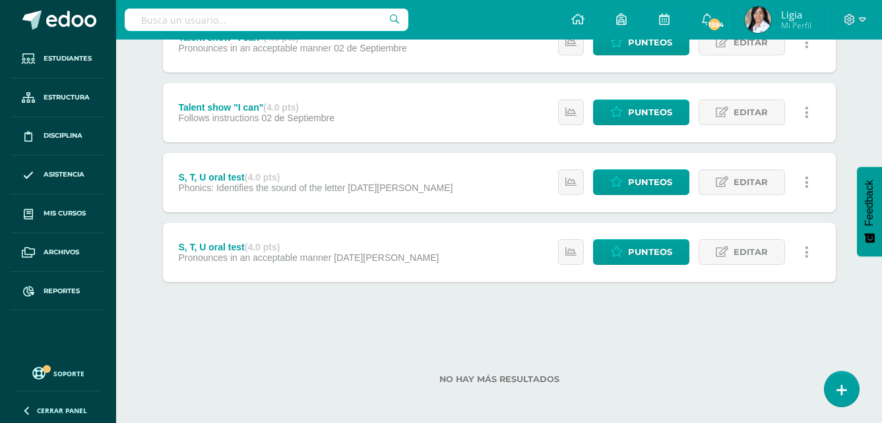
scroll to position [1468, 0]
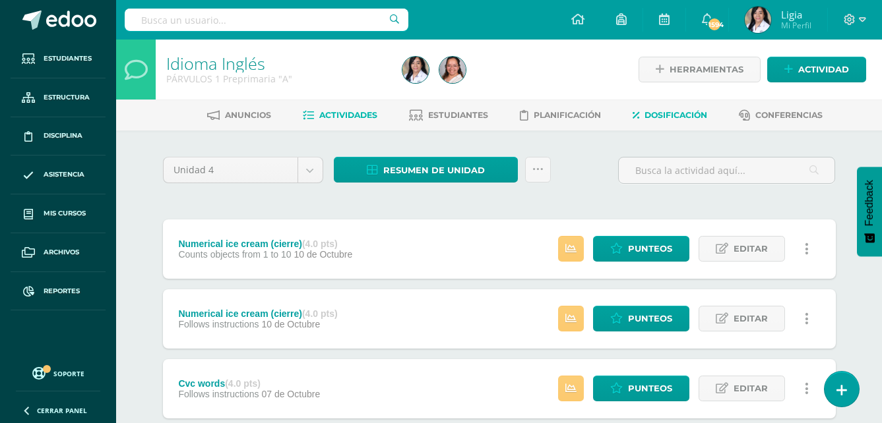
click at [698, 116] on span "Dosificación" at bounding box center [675, 115] width 63 height 10
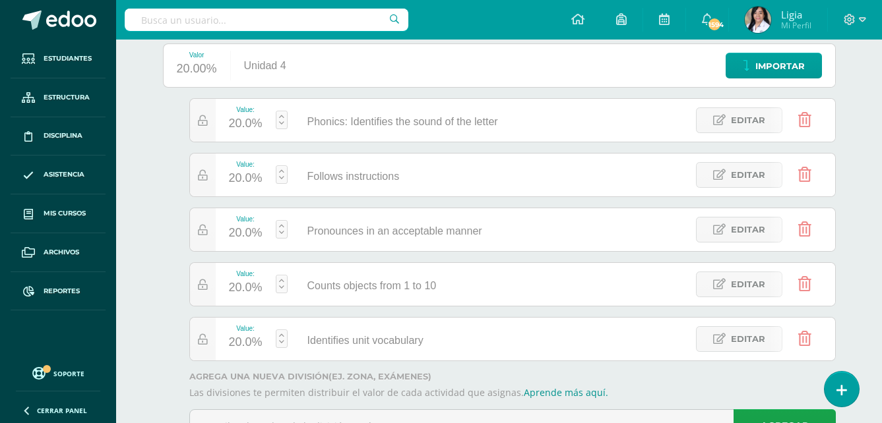
scroll to position [198, 0]
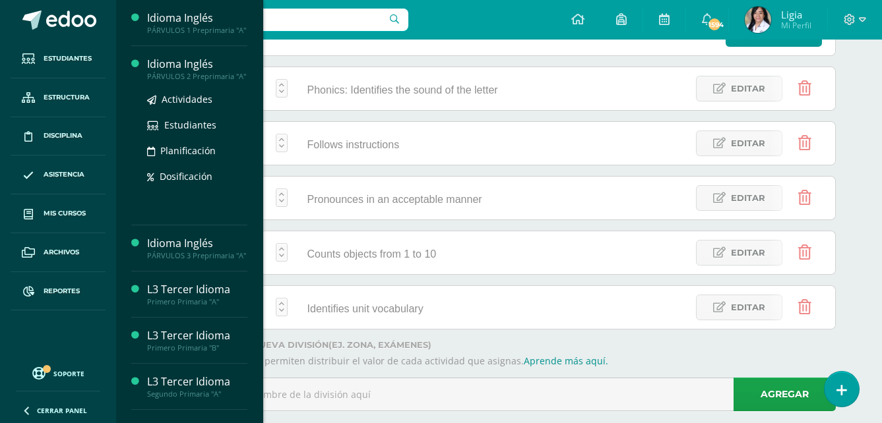
click at [203, 81] on div "PÁRVULOS 2 Preprimaria "A"" at bounding box center [197, 76] width 100 height 9
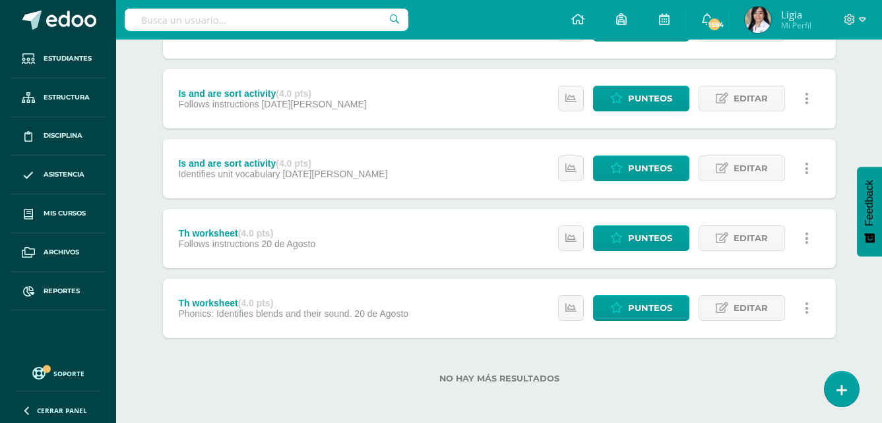
scroll to position [992, 0]
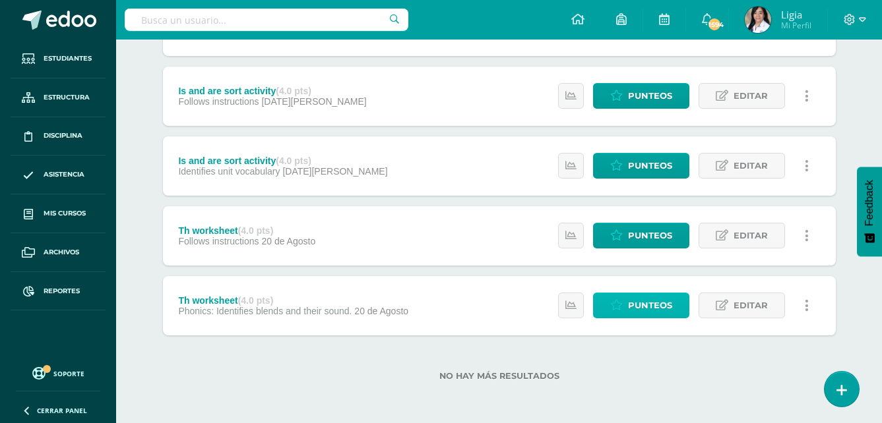
click at [648, 303] on span "Punteos" at bounding box center [650, 306] width 44 height 24
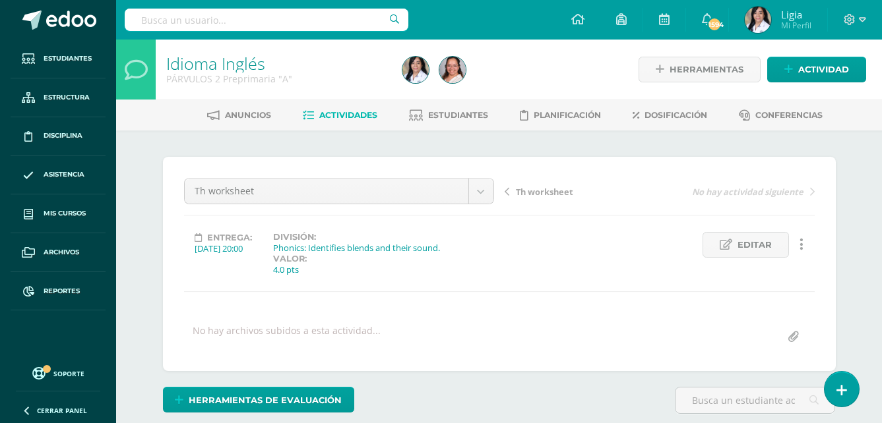
click at [561, 191] on span "Th worksheet" at bounding box center [544, 192] width 57 height 12
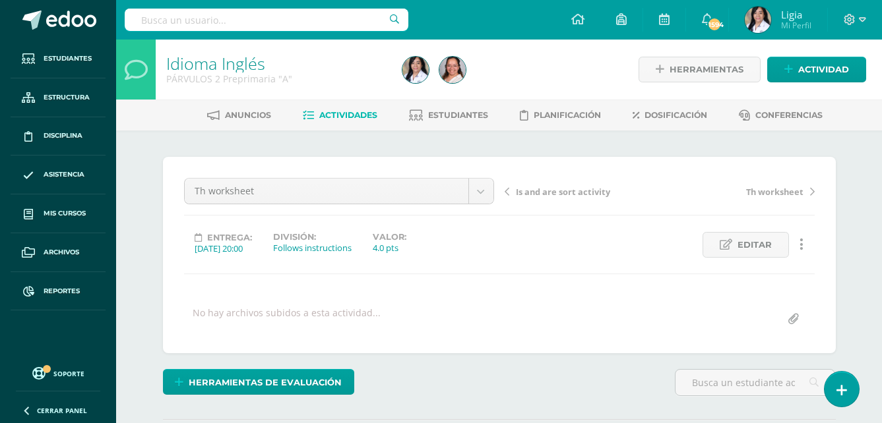
click at [575, 193] on span "Is and are sort activity" at bounding box center [563, 192] width 94 height 12
click at [605, 189] on span "Is and are sort activity" at bounding box center [563, 192] width 94 height 12
click at [565, 196] on span "Season dressed up" at bounding box center [554, 192] width 77 height 12
click at [576, 196] on span "Season dressed up" at bounding box center [554, 192] width 77 height 12
click at [582, 197] on span "Th voiced and unvoiced" at bounding box center [565, 192] width 98 height 12
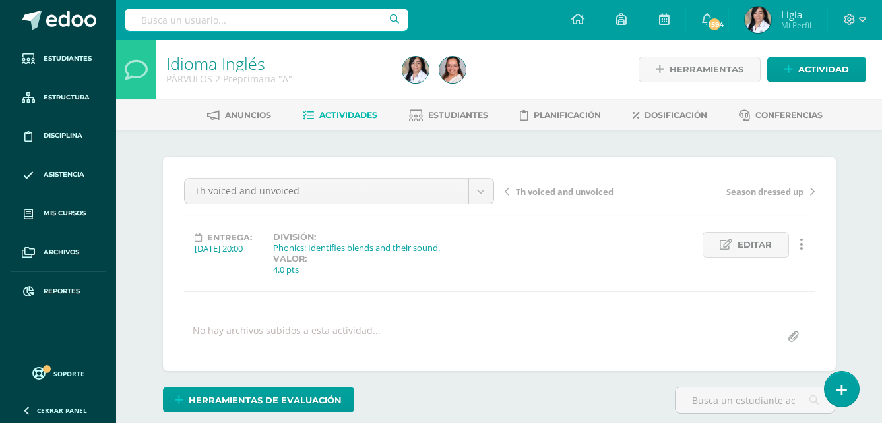
click at [586, 194] on span "Th voiced and unvoiced" at bounding box center [565, 192] width 98 height 12
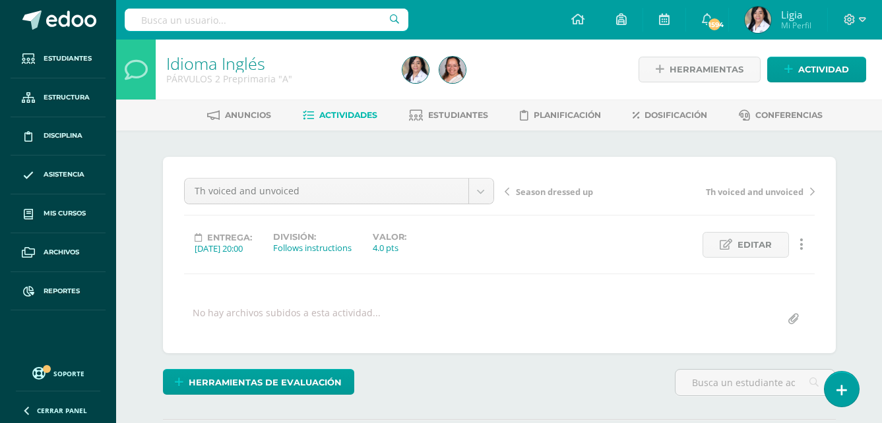
click at [561, 194] on span "Season dressed up" at bounding box center [554, 192] width 77 height 12
click at [565, 195] on span "5 senses basket" at bounding box center [548, 192] width 65 height 12
click at [547, 190] on span "5 senses basket" at bounding box center [548, 192] width 65 height 12
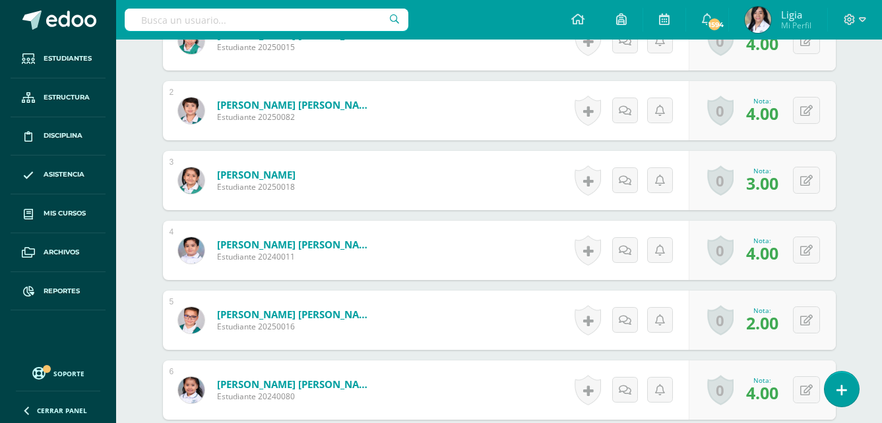
scroll to position [448, 0]
click at [811, 323] on icon at bounding box center [806, 320] width 13 height 11
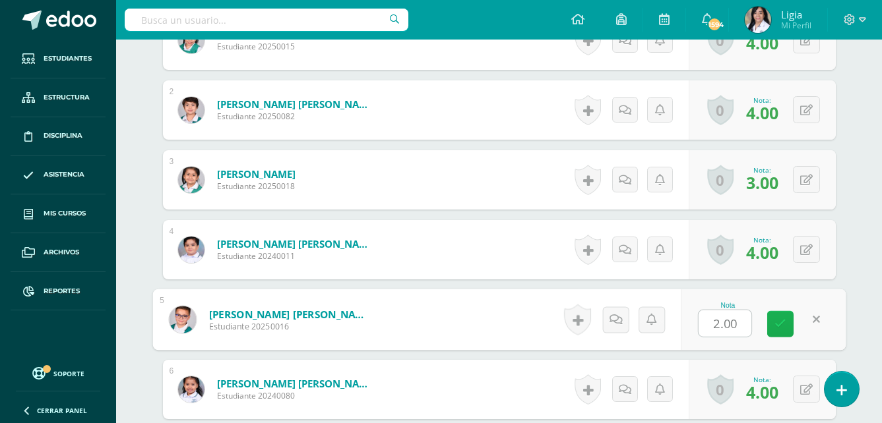
click at [782, 326] on icon at bounding box center [780, 324] width 12 height 11
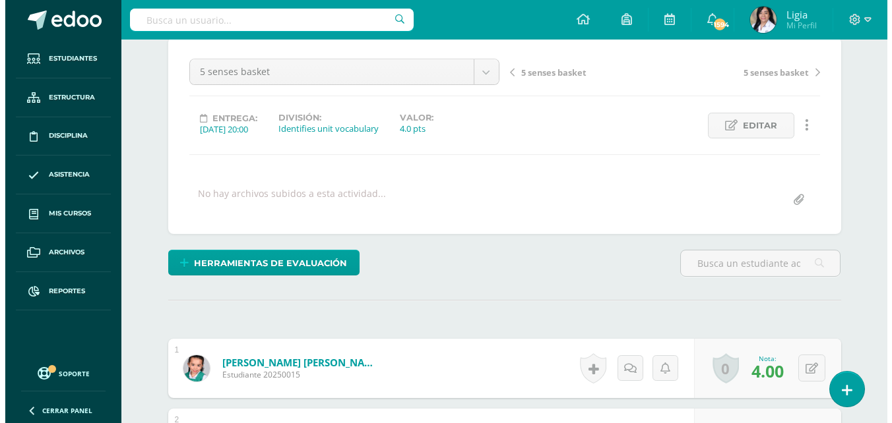
scroll to position [118, 0]
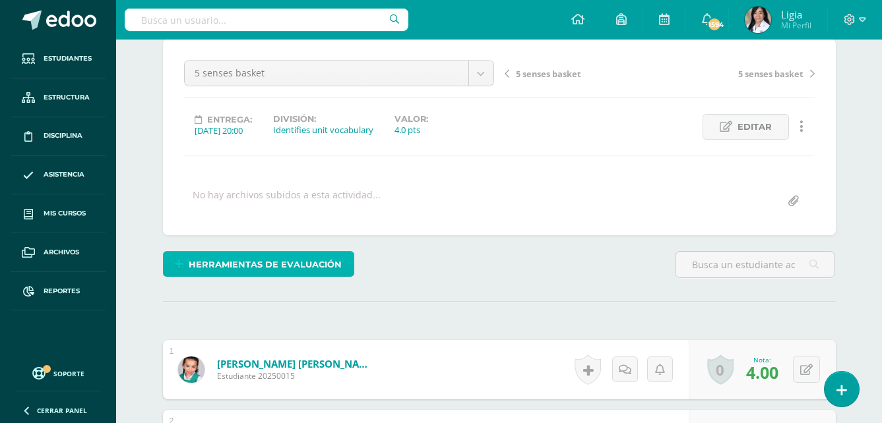
click at [234, 262] on span "Herramientas de evaluación" at bounding box center [265, 265] width 153 height 24
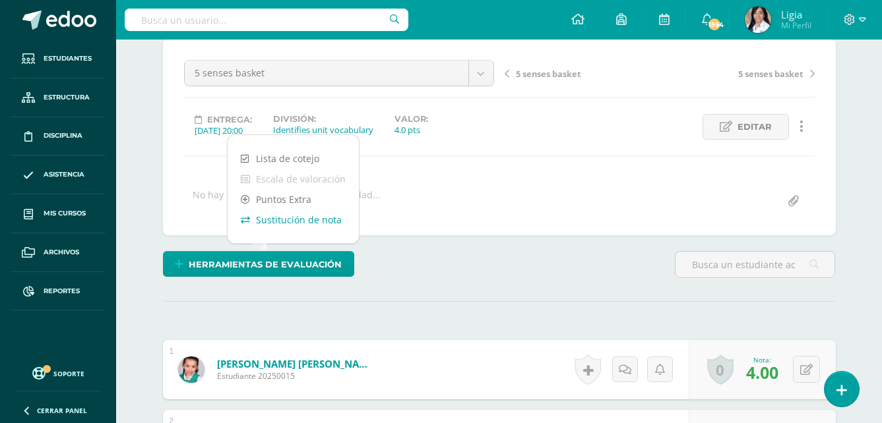
click at [290, 222] on link "Sustitución de nota" at bounding box center [293, 220] width 131 height 20
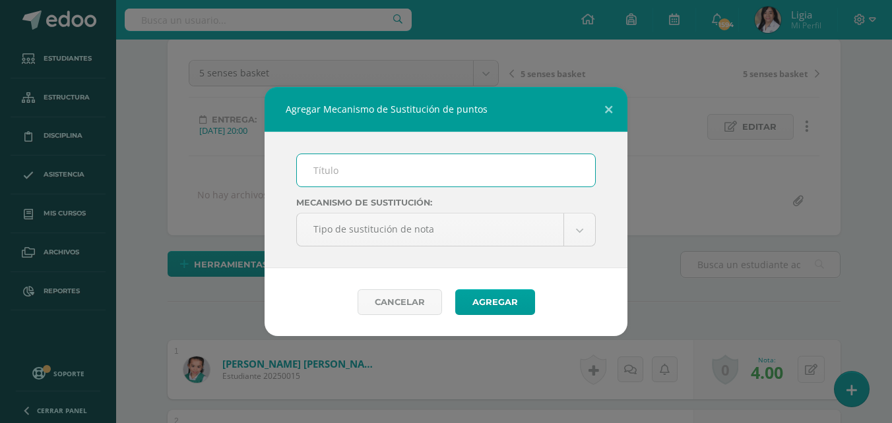
click at [349, 164] on input "text" at bounding box center [446, 170] width 298 height 32
type input "Plan de mejoramiento"
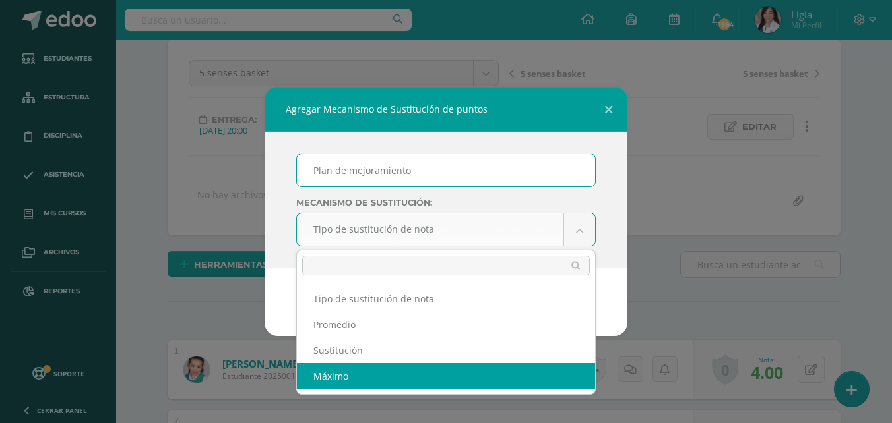
select select "maximum"
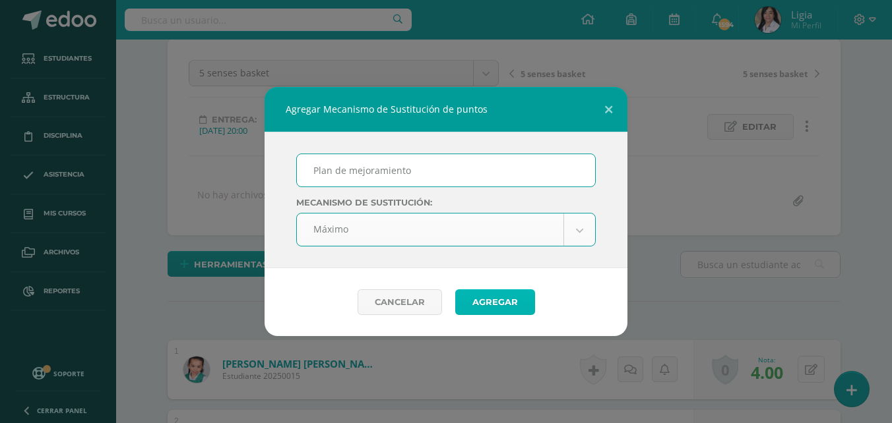
click at [480, 303] on button "Agregar" at bounding box center [495, 303] width 80 height 26
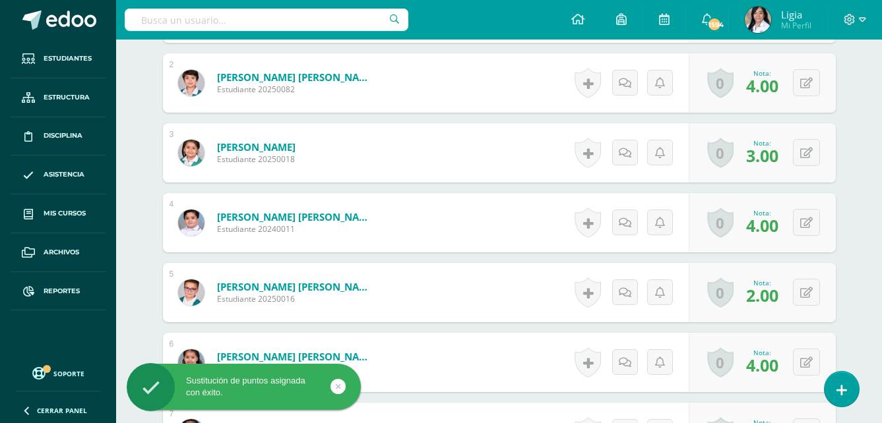
scroll to position [528, 0]
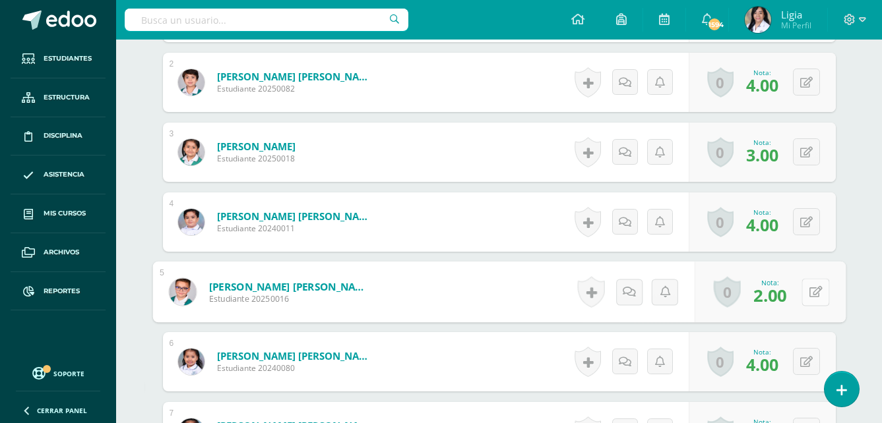
click at [813, 292] on button at bounding box center [815, 292] width 28 height 28
type input "2"
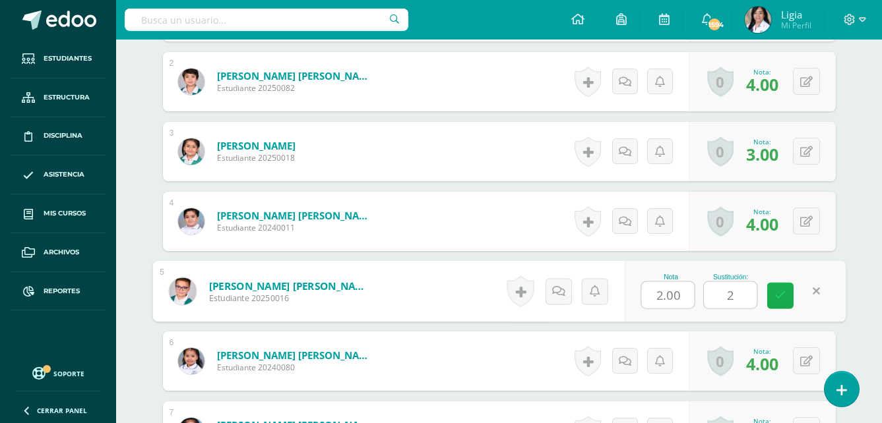
click at [785, 304] on link at bounding box center [780, 296] width 26 height 26
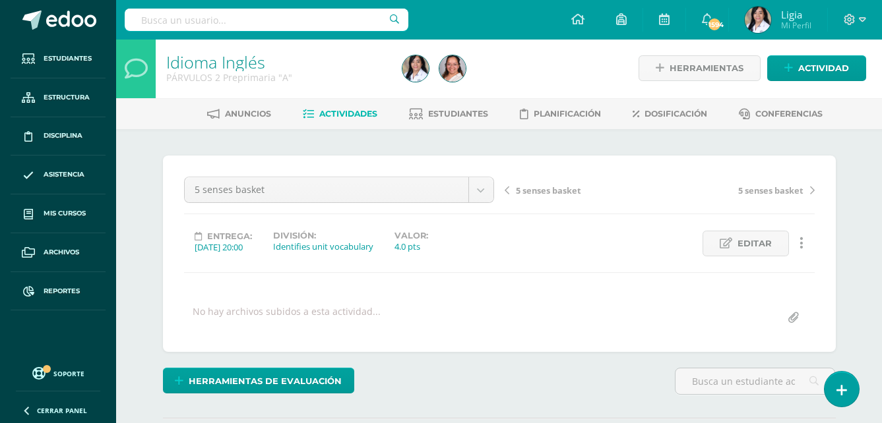
scroll to position [0, 0]
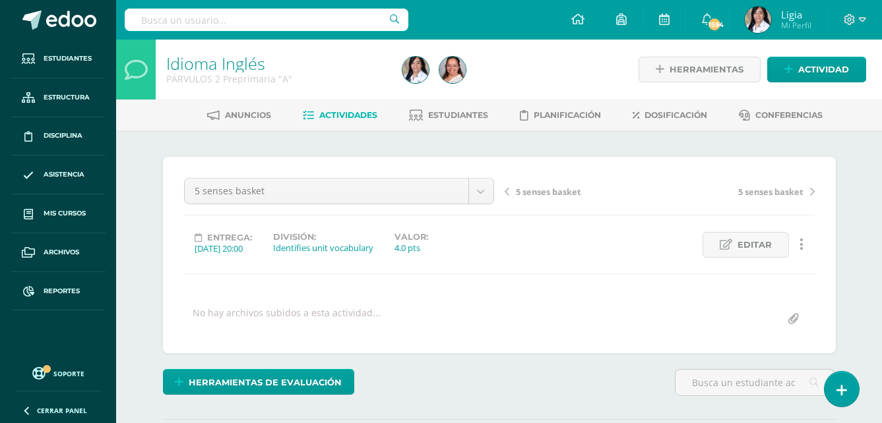
click at [543, 197] on span "5 senses basket" at bounding box center [548, 192] width 65 height 12
click at [552, 193] on span "[PERSON_NAME] worksheet" at bounding box center [573, 192] width 114 height 12
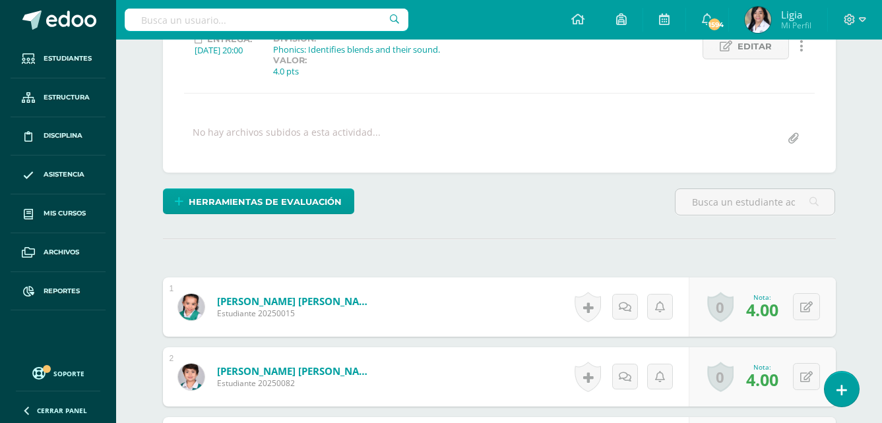
scroll to position [1, 0]
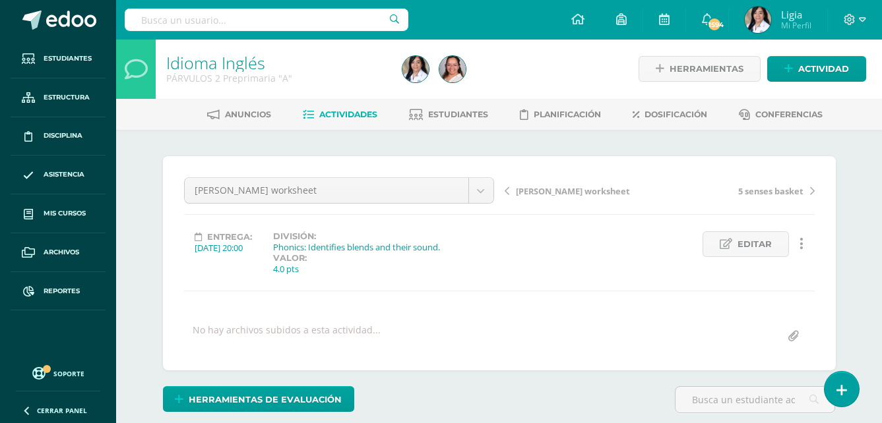
click at [549, 190] on span "[PERSON_NAME] worksheet" at bounding box center [573, 191] width 114 height 12
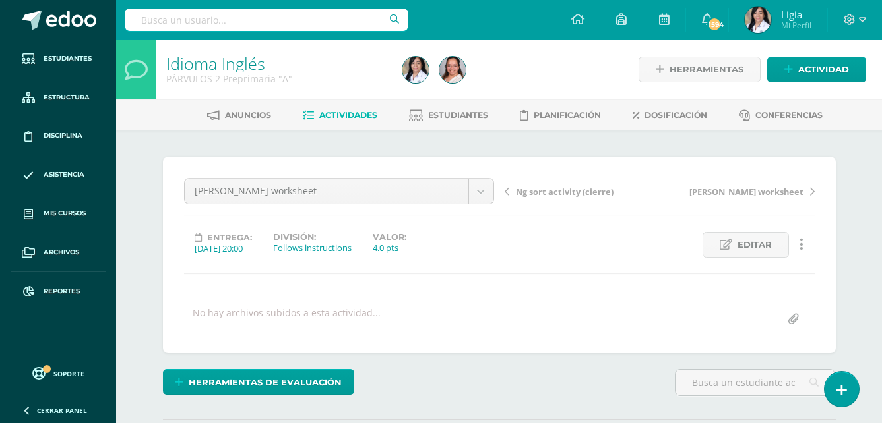
click at [606, 195] on span "Ng sort activity (cierre)" at bounding box center [565, 192] width 98 height 12
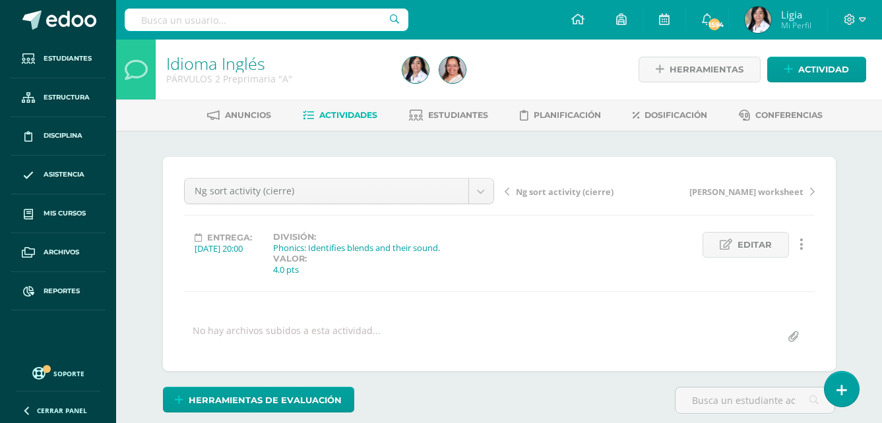
click at [571, 193] on span "Ng sort activity (cierre)" at bounding box center [565, 192] width 98 height 12
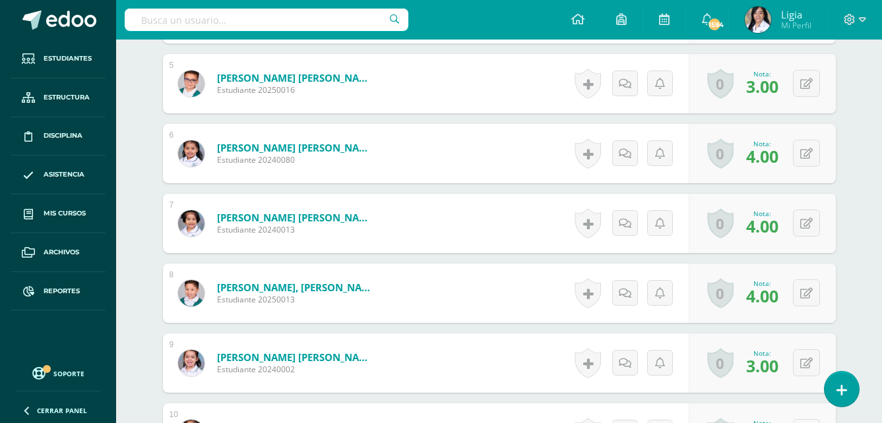
scroll to position [707, 0]
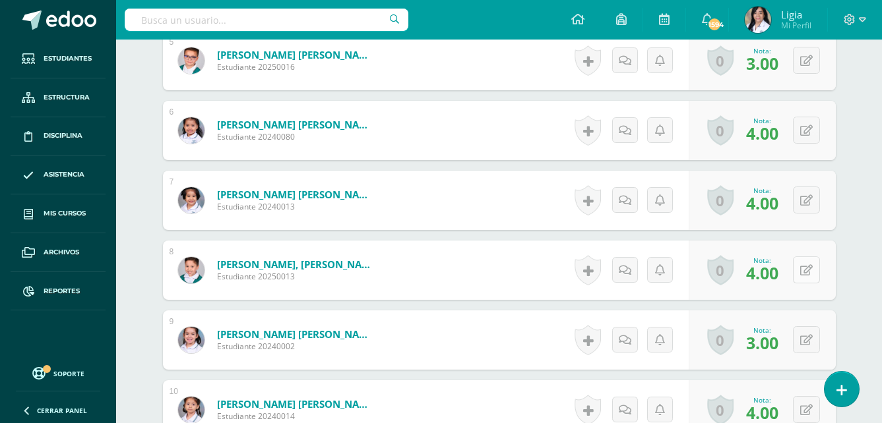
click at [802, 276] on button at bounding box center [806, 270] width 27 height 27
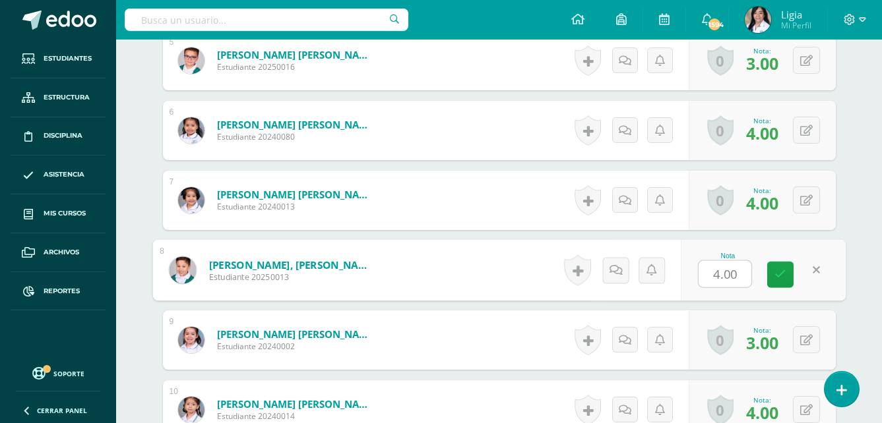
type input "3"
click at [787, 276] on link at bounding box center [780, 275] width 26 height 26
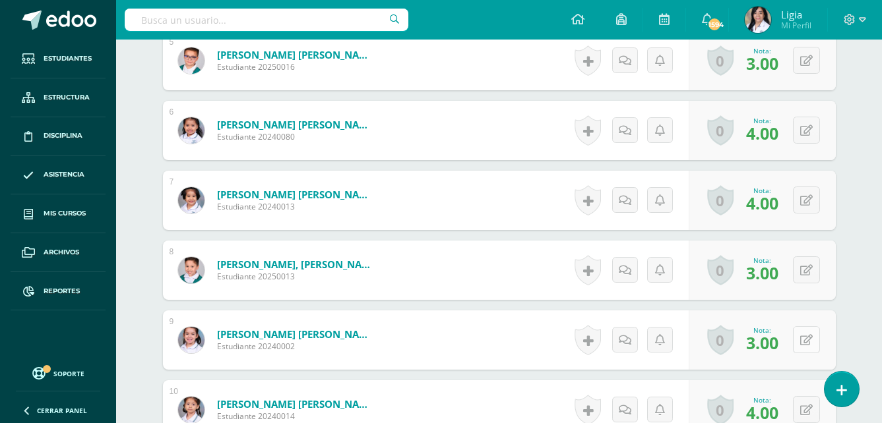
click at [797, 337] on div "0 Logros Logros obtenidos Aún no hay logros agregados Nota: 3.00" at bounding box center [762, 340] width 147 height 59
click at [817, 338] on icon at bounding box center [815, 339] width 13 height 11
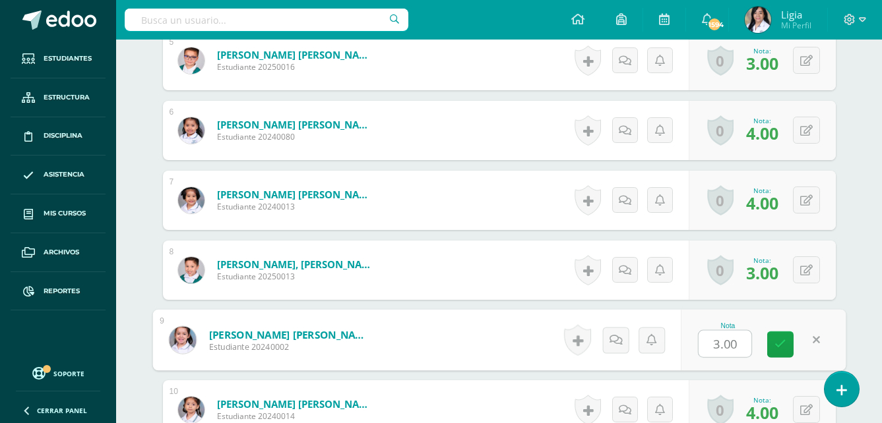
type input "4"
click at [776, 332] on link at bounding box center [780, 345] width 26 height 26
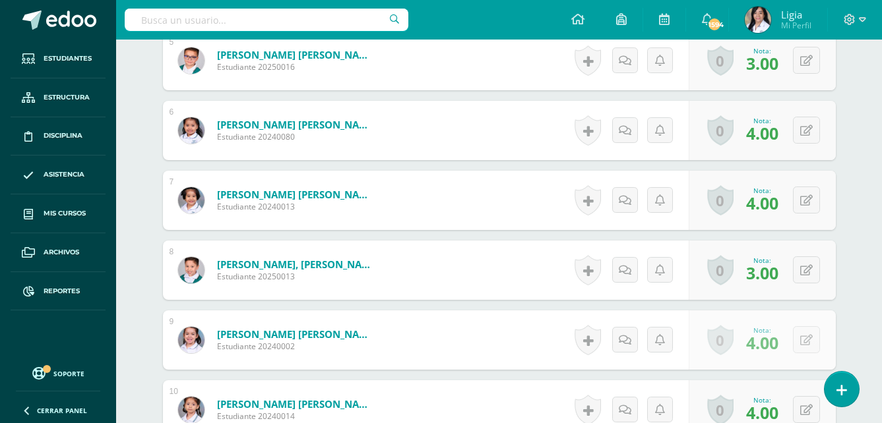
click at [780, 334] on div "Nota: 4.00" at bounding box center [762, 340] width 43 height 28
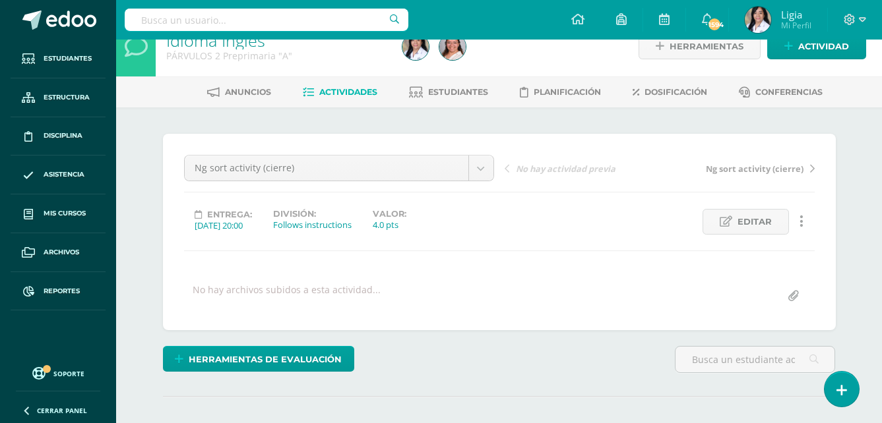
scroll to position [0, 0]
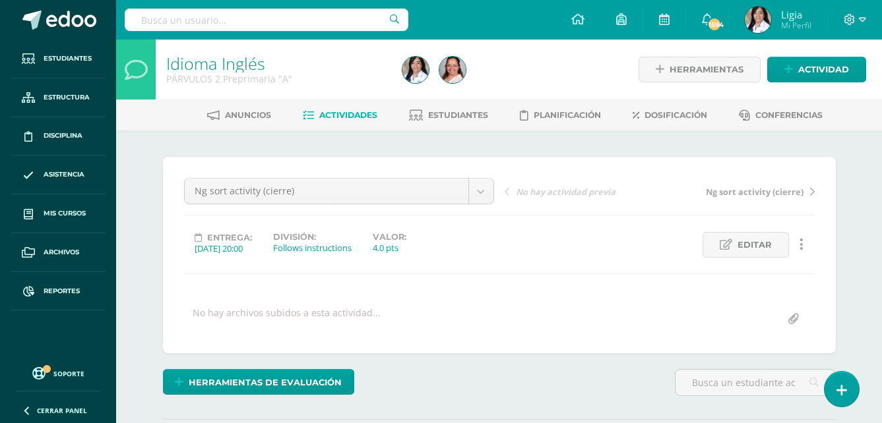
click at [452, 290] on div "Ng sort activity (cierre) Ng sort activity (cierre) Ng sort activity (cierre) N…" at bounding box center [499, 255] width 631 height 154
click at [359, 108] on link "Actividades" at bounding box center [340, 115] width 75 height 21
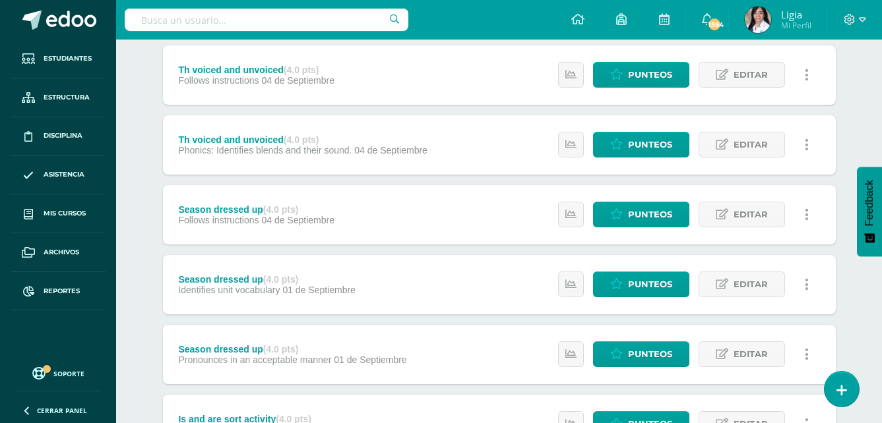
scroll to position [662, 0]
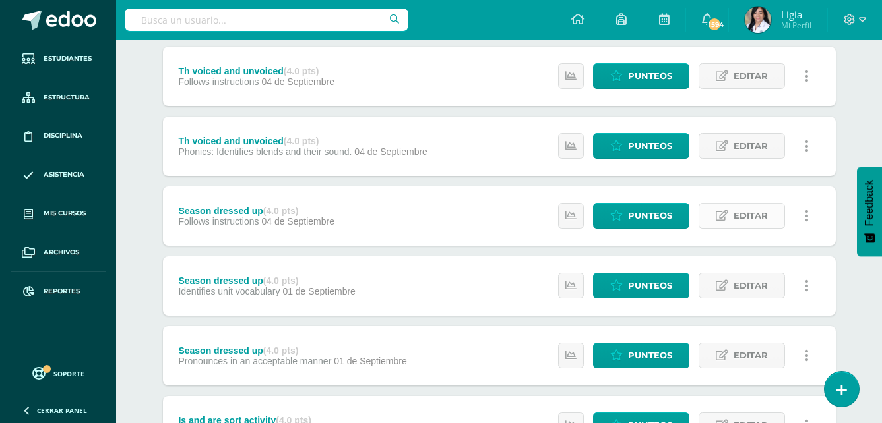
click at [740, 215] on span "Editar" at bounding box center [750, 216] width 34 height 24
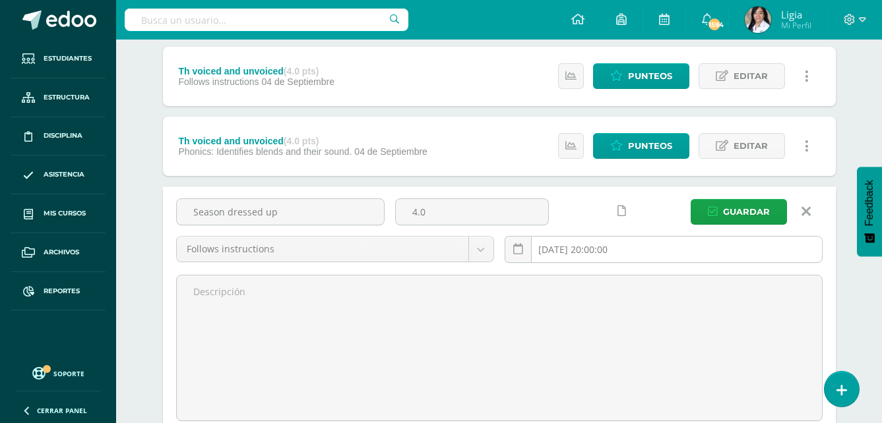
click at [571, 254] on input "2025-09-04 20:00:00" at bounding box center [663, 250] width 317 height 26
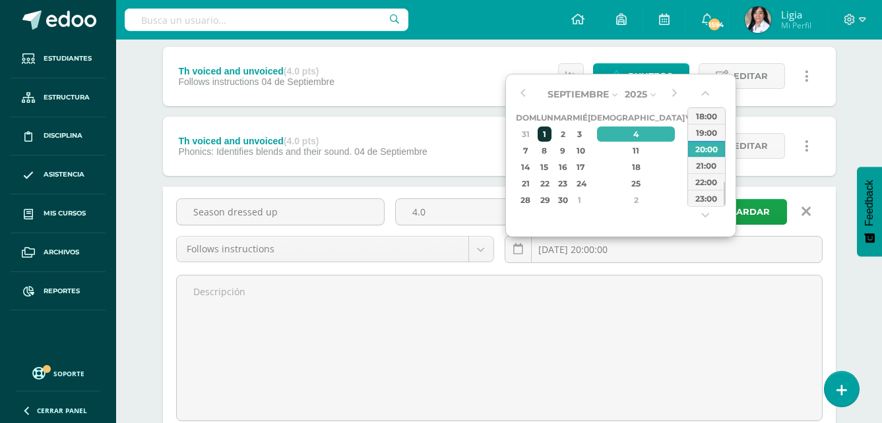
click at [551, 128] on div "1" at bounding box center [545, 134] width 14 height 15
type input "2025-09-01 20:00"
click at [826, 270] on div "2025-09-01 20:00" at bounding box center [663, 255] width 328 height 38
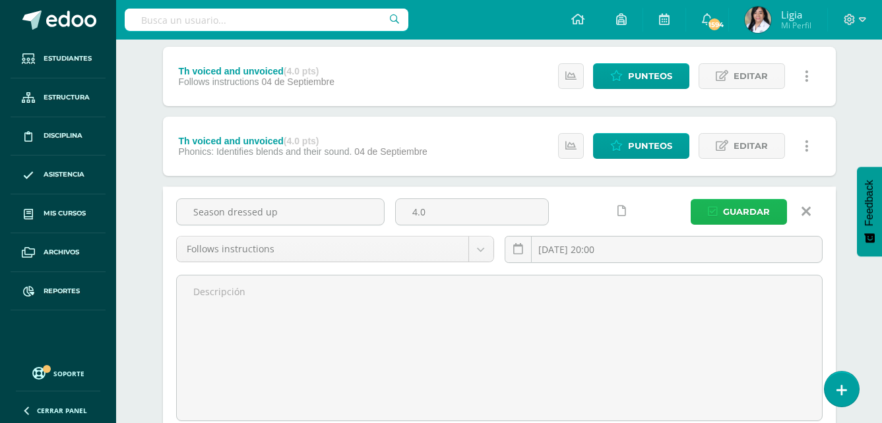
click at [774, 216] on button "Guardar" at bounding box center [739, 212] width 96 height 26
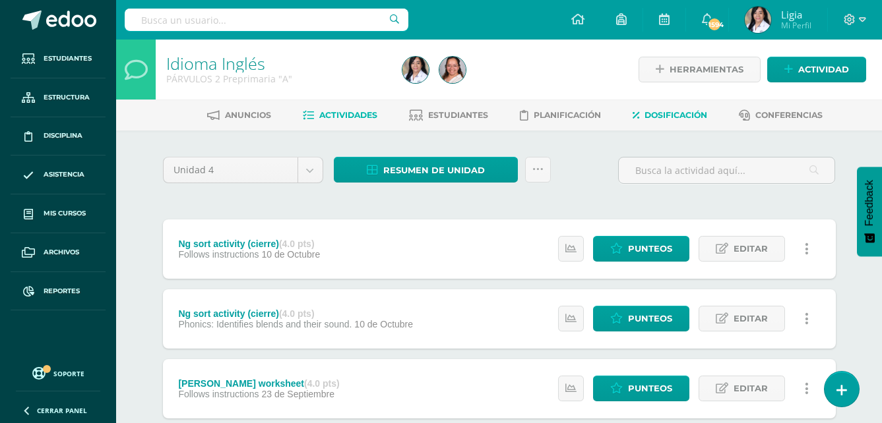
click at [680, 114] on span "Dosificación" at bounding box center [675, 115] width 63 height 10
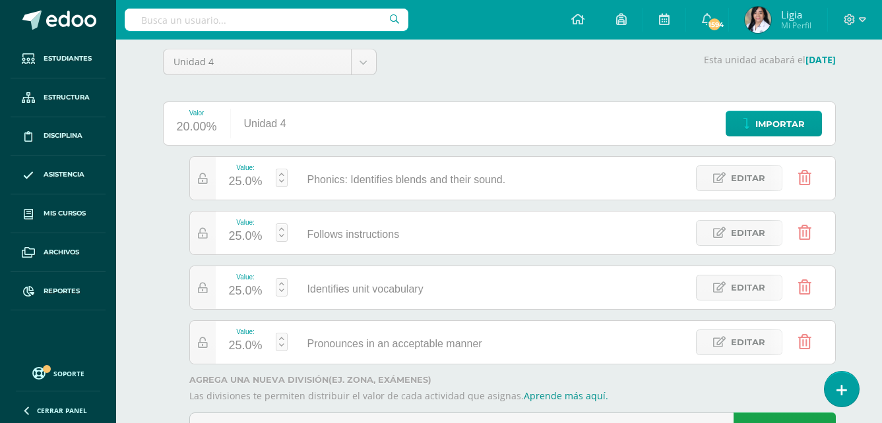
scroll to position [132, 0]
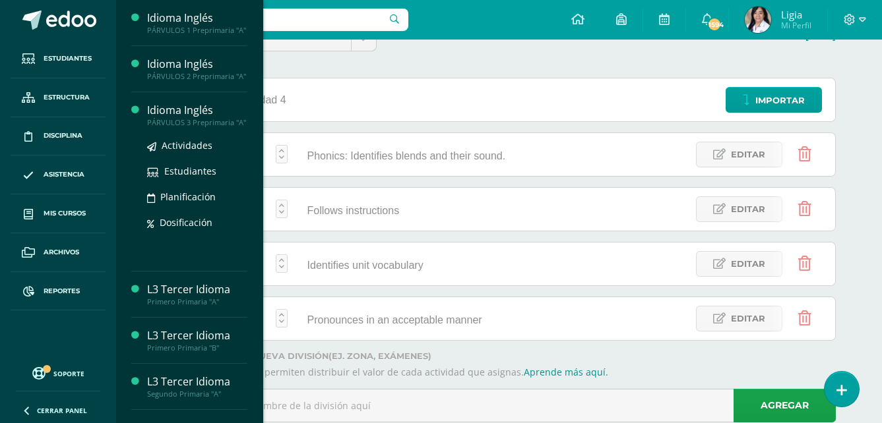
click at [214, 127] on div "PÁRVULOS 3 Preprimaria "A"" at bounding box center [197, 122] width 100 height 9
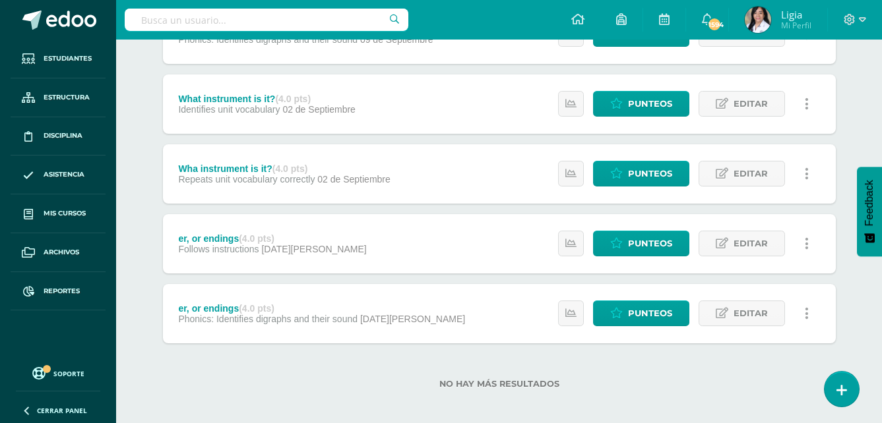
scroll to position [922, 0]
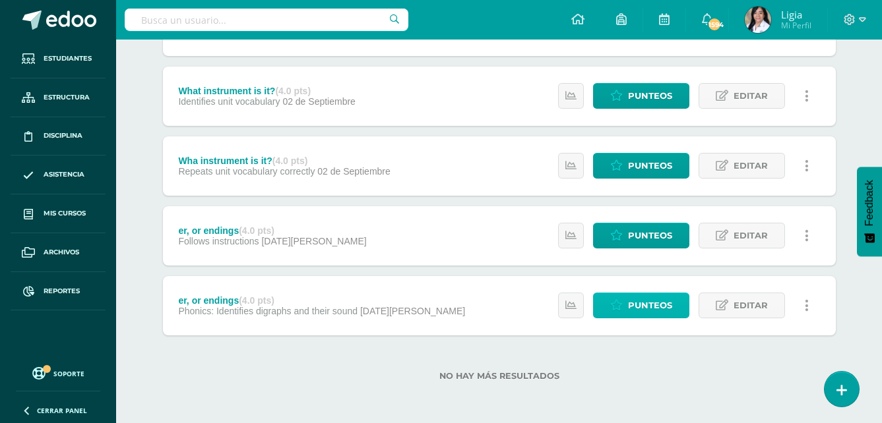
click at [666, 303] on span "Punteos" at bounding box center [650, 306] width 44 height 24
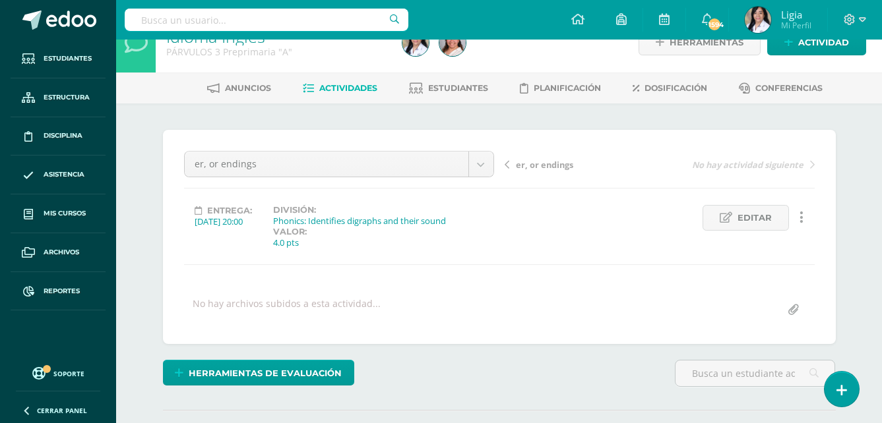
scroll to position [2, 0]
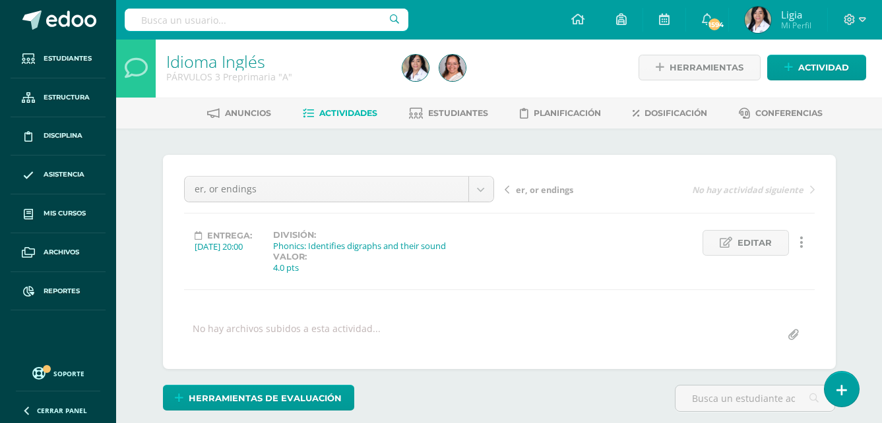
click at [557, 188] on span "er, or endings" at bounding box center [544, 190] width 57 height 12
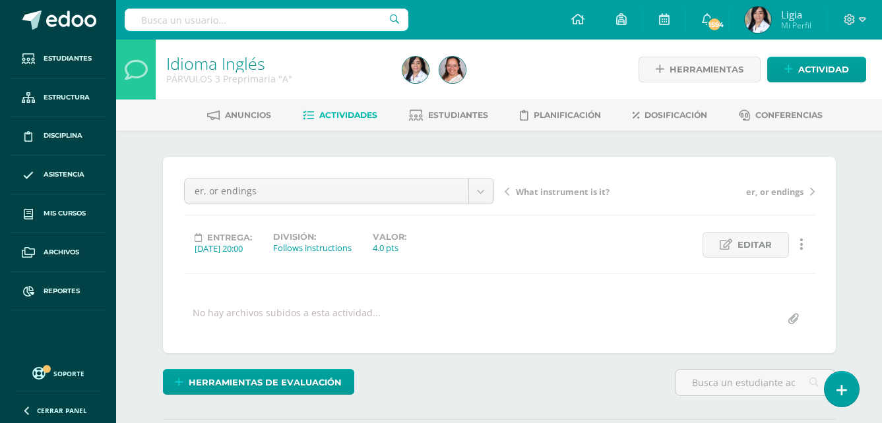
click at [559, 196] on span "What instrument is it?" at bounding box center [563, 192] width 94 height 12
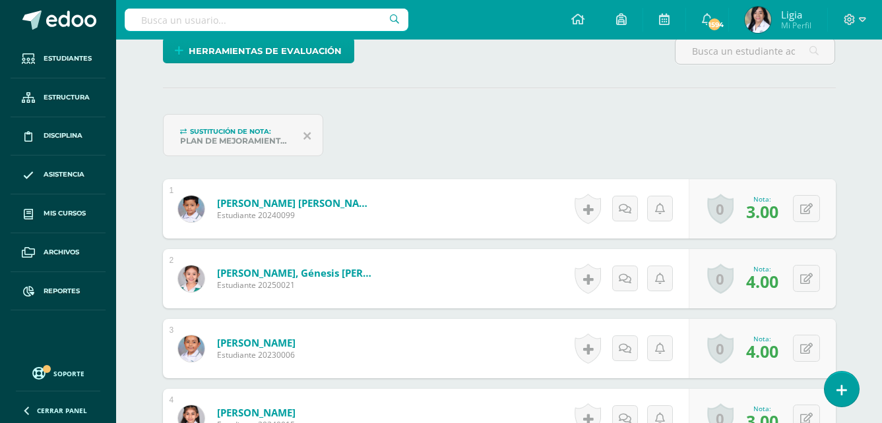
scroll to position [396, 0]
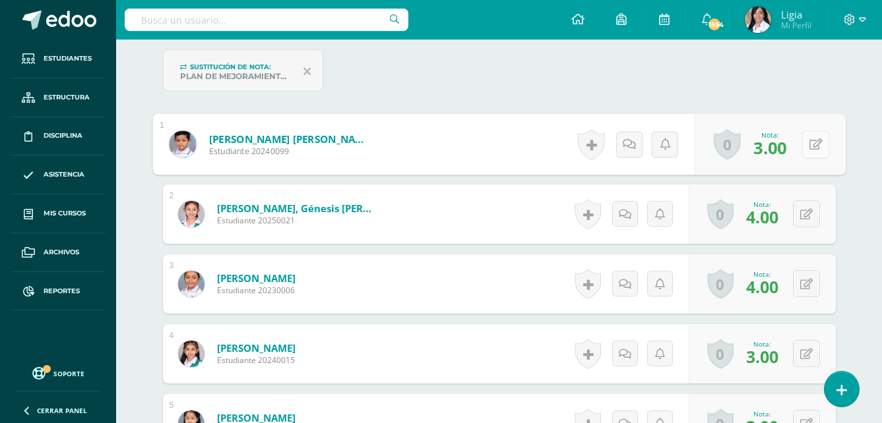
click at [817, 147] on button at bounding box center [815, 145] width 28 height 28
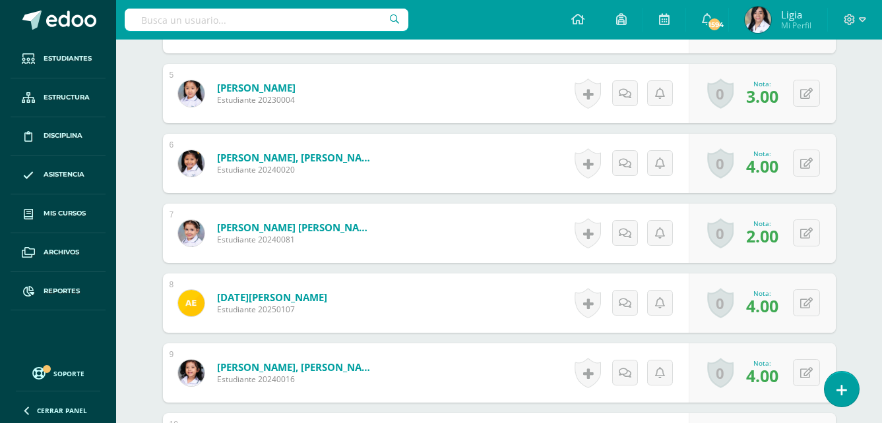
scroll to position [728, 0]
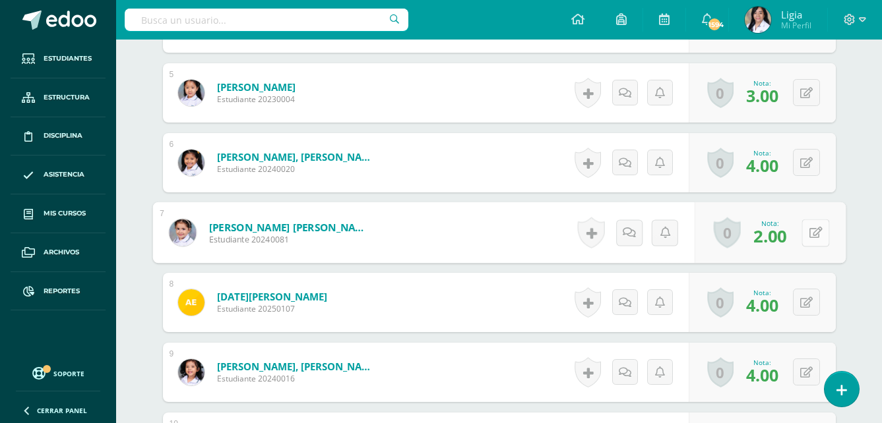
click at [811, 239] on button at bounding box center [815, 233] width 28 height 28
click at [776, 243] on icon at bounding box center [780, 237] width 12 height 11
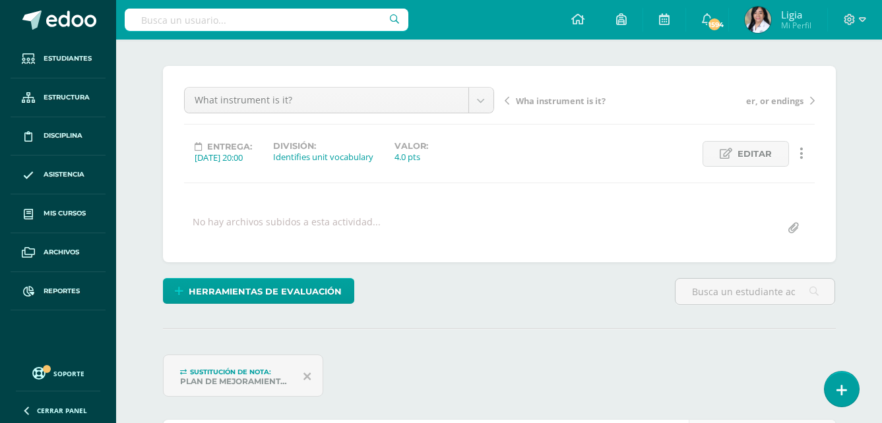
scroll to position [0, 0]
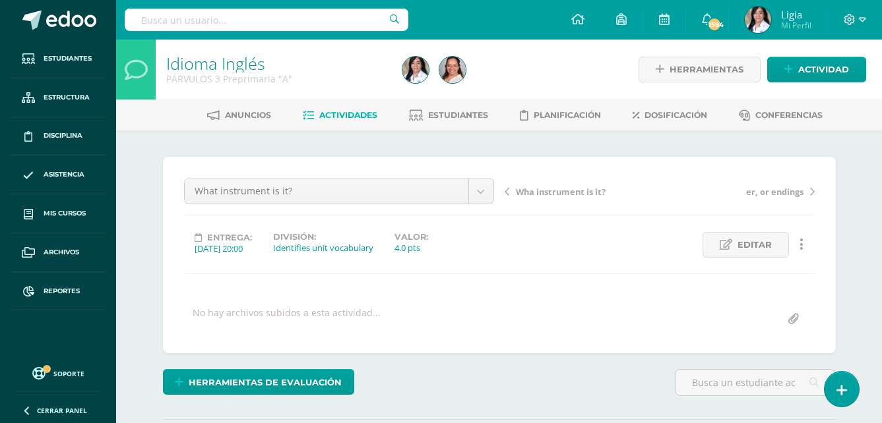
click at [564, 191] on span "Wha instrument is it?" at bounding box center [561, 192] width 90 height 12
click at [721, 250] on icon at bounding box center [726, 244] width 13 height 11
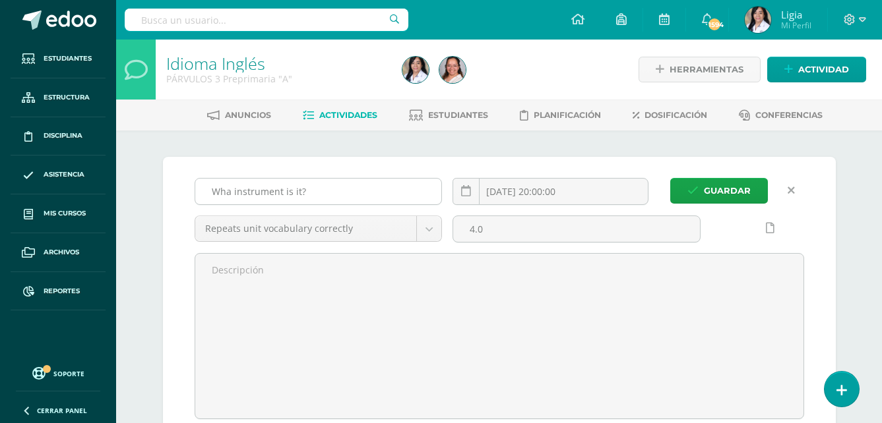
scroll to position [1, 0]
click at [228, 191] on input "Wha instrument is it?" at bounding box center [318, 191] width 247 height 26
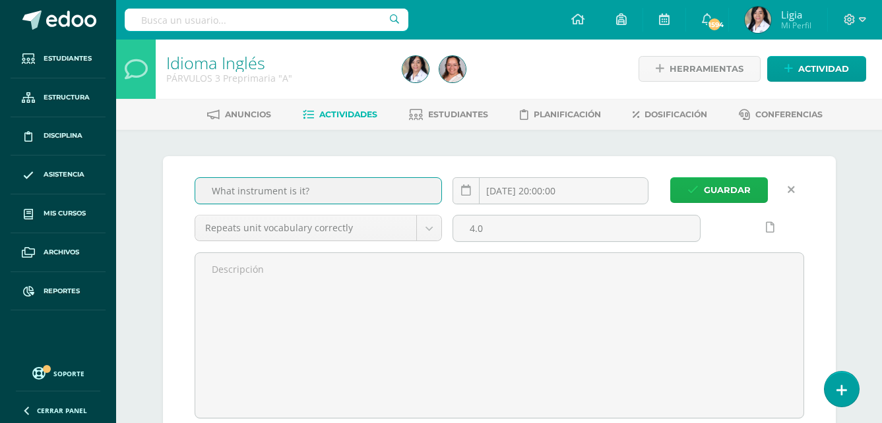
type input "What instrument is it?"
click at [728, 195] on span "Guardar" at bounding box center [727, 190] width 47 height 24
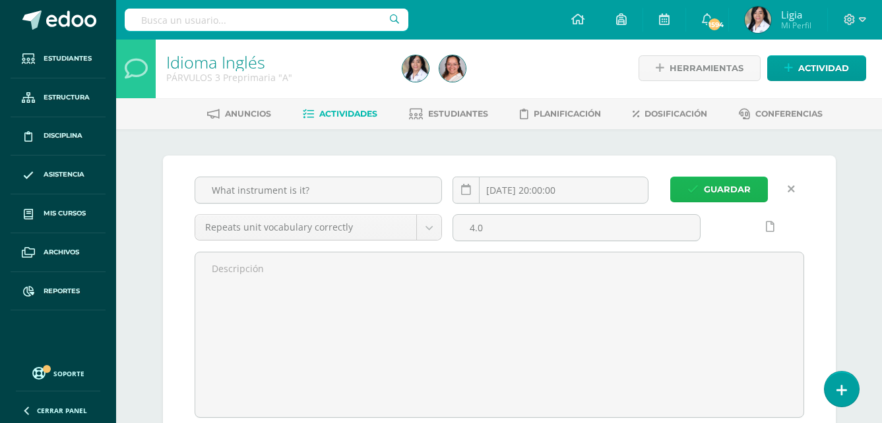
scroll to position [2, 0]
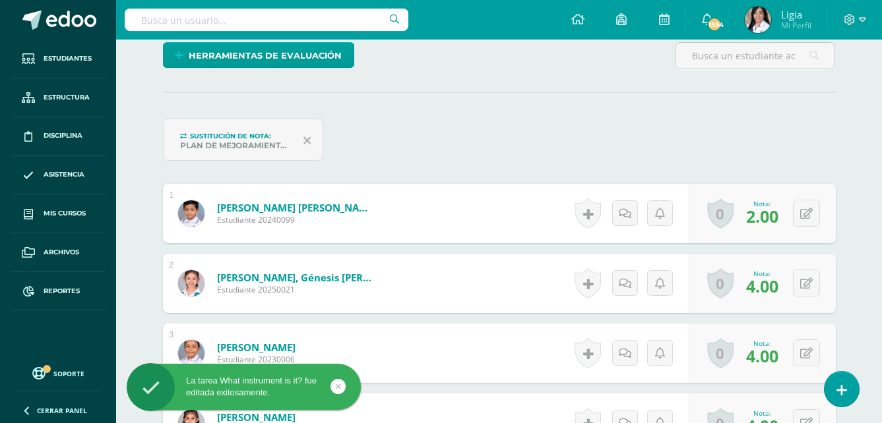
scroll to position [330, 0]
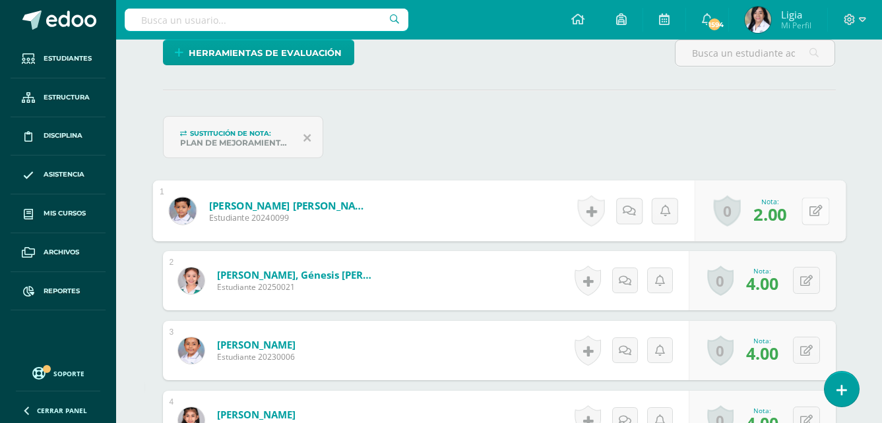
click at [795, 211] on div "0 Logros Logros obtenidos Aún no hay logros agregados Nota: 2.00" at bounding box center [769, 211] width 151 height 61
click at [817, 213] on icon at bounding box center [815, 210] width 13 height 11
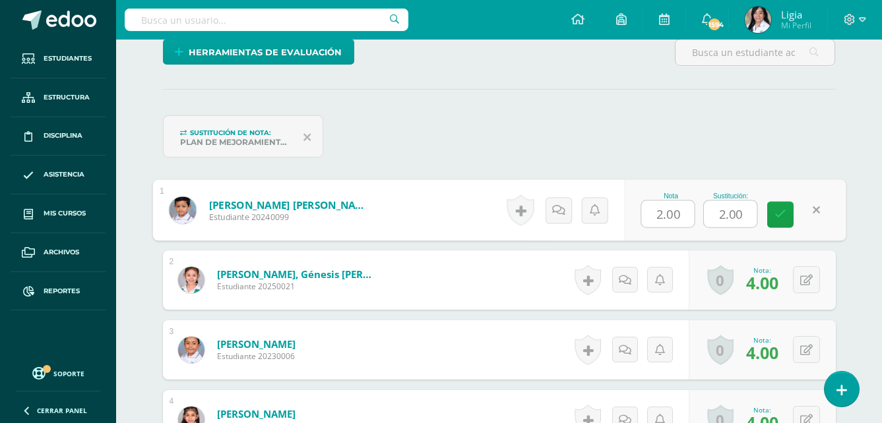
scroll to position [331, 0]
type input "3"
click at [795, 218] on div "Nota 2.00 Sustitución: 3" at bounding box center [735, 209] width 222 height 61
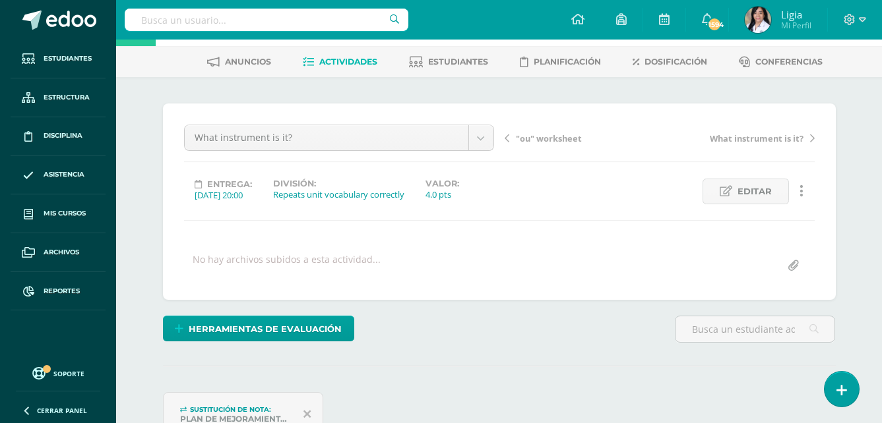
scroll to position [0, 0]
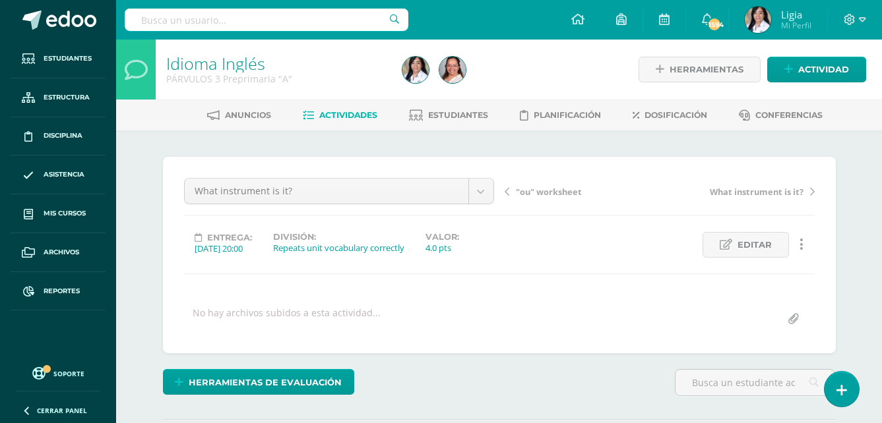
click at [574, 196] on span ""ou" worksheet" at bounding box center [549, 192] width 66 height 12
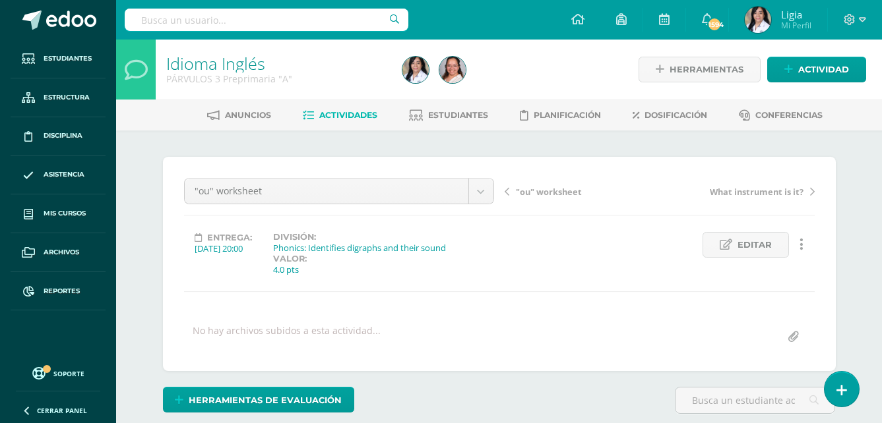
click at [550, 193] on span ""ou" worksheet" at bounding box center [549, 192] width 66 height 12
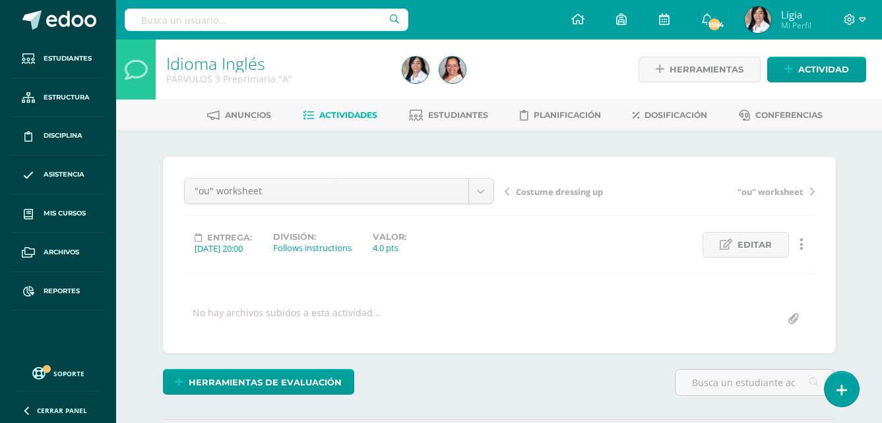
click at [548, 192] on span "Costume dressing up" at bounding box center [559, 192] width 87 height 12
click at [580, 193] on span "Costume dressing up" at bounding box center [559, 192] width 87 height 12
click at [591, 194] on span "Costume dressing up" at bounding box center [559, 192] width 87 height 12
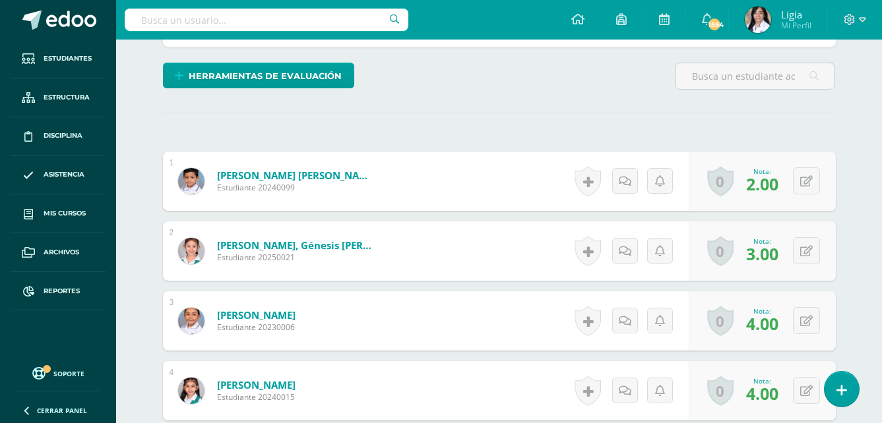
scroll to position [330, 0]
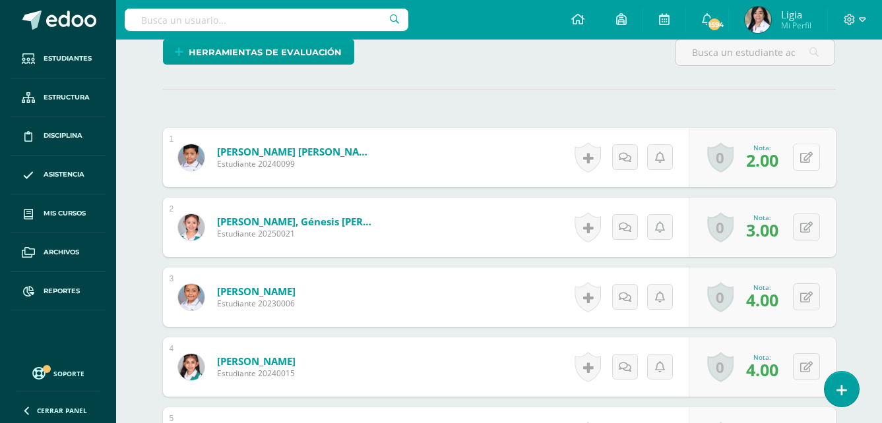
click at [810, 154] on icon at bounding box center [806, 157] width 13 height 11
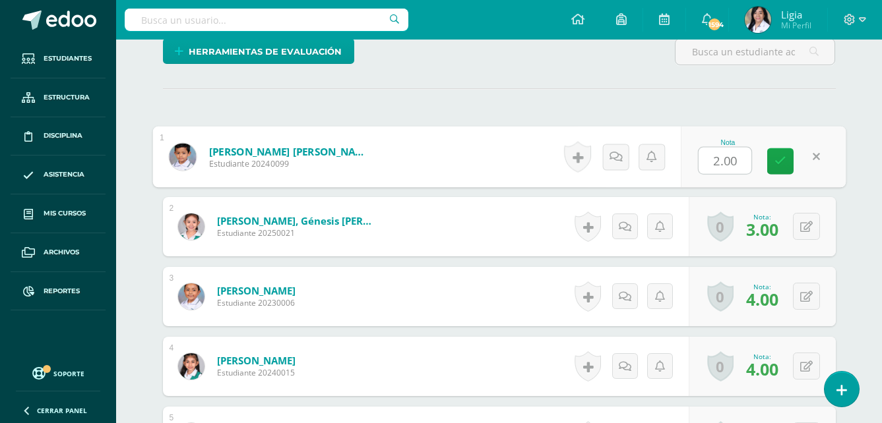
scroll to position [332, 0]
type input "3"
click at [772, 160] on link at bounding box center [780, 161] width 26 height 26
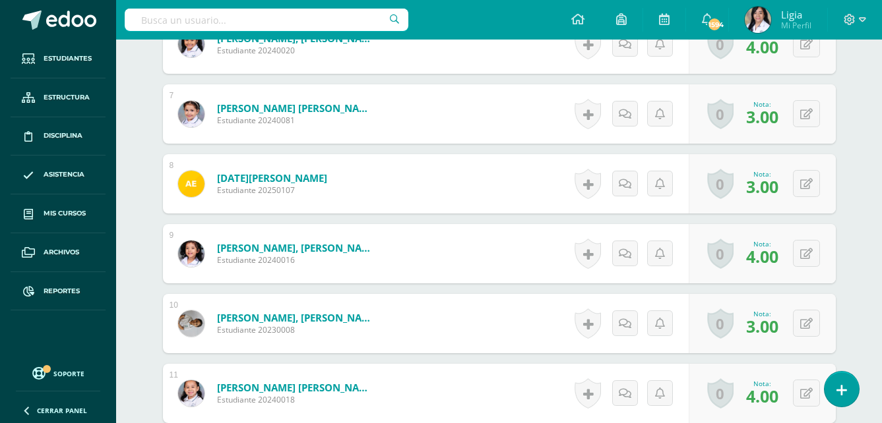
scroll to position [859, 0]
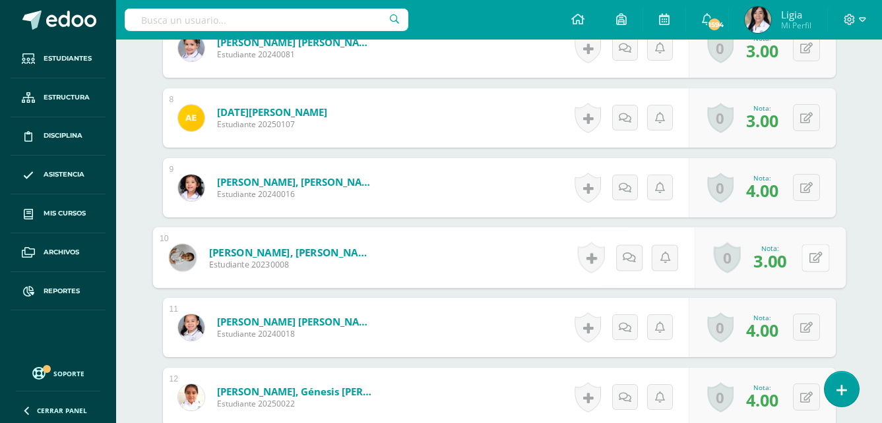
click at [811, 257] on icon at bounding box center [815, 257] width 13 height 11
type input "4"
click at [789, 262] on link at bounding box center [780, 262] width 26 height 26
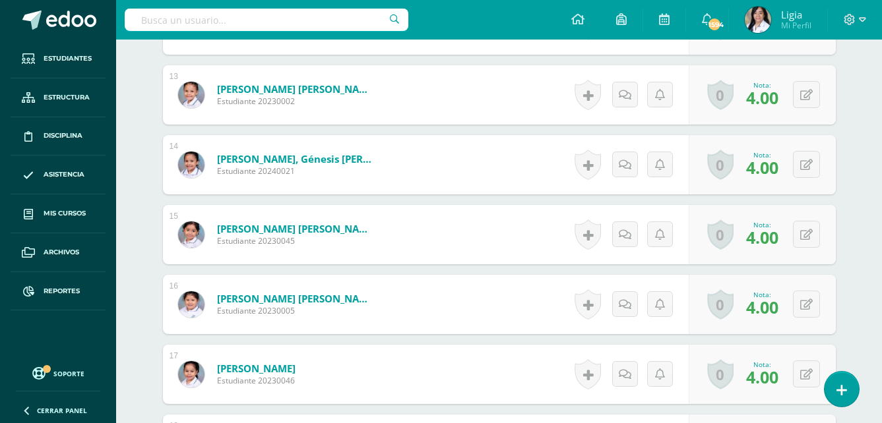
scroll to position [1255, 0]
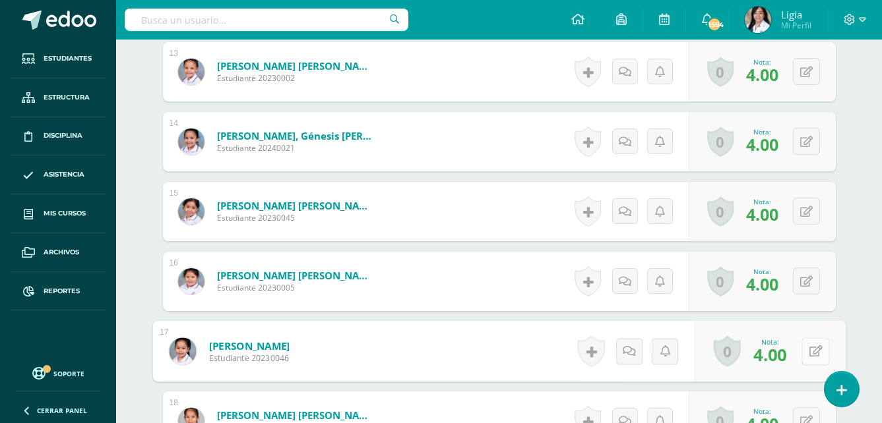
click at [809, 347] on icon at bounding box center [815, 351] width 13 height 11
type input "3"
click at [779, 352] on icon at bounding box center [780, 355] width 12 height 11
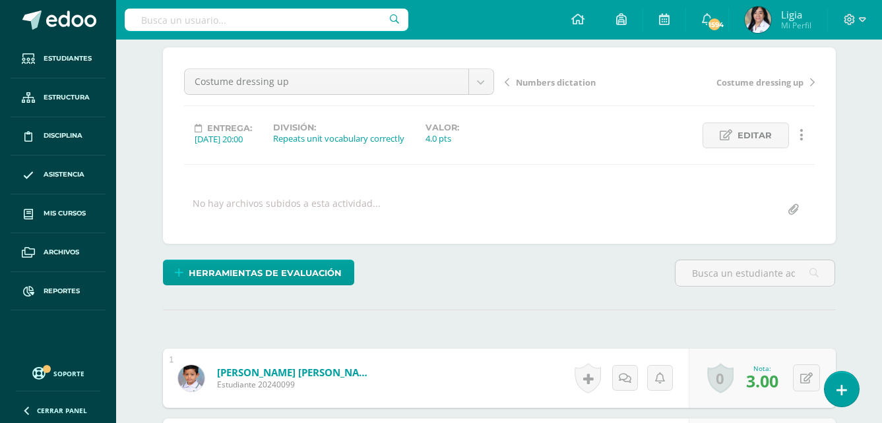
scroll to position [61, 0]
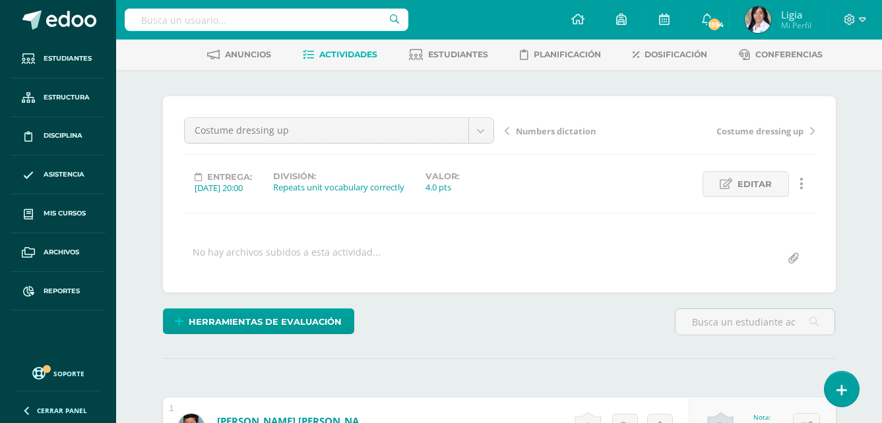
click at [575, 135] on span "Numbers dictation" at bounding box center [556, 131] width 80 height 12
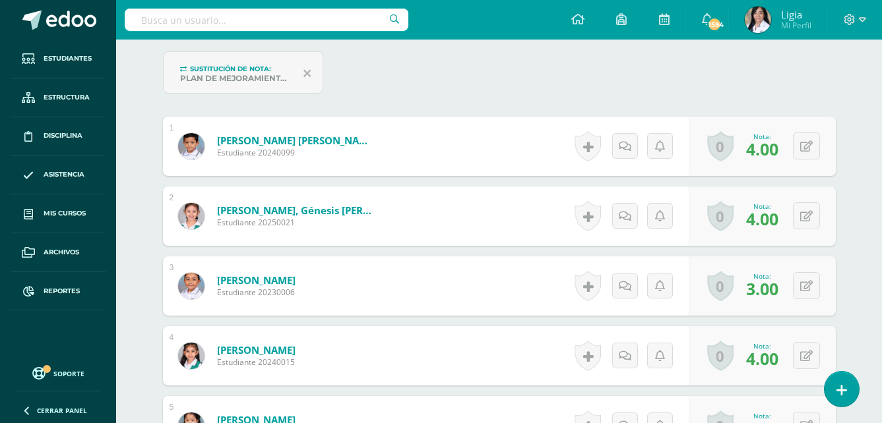
scroll to position [460, 0]
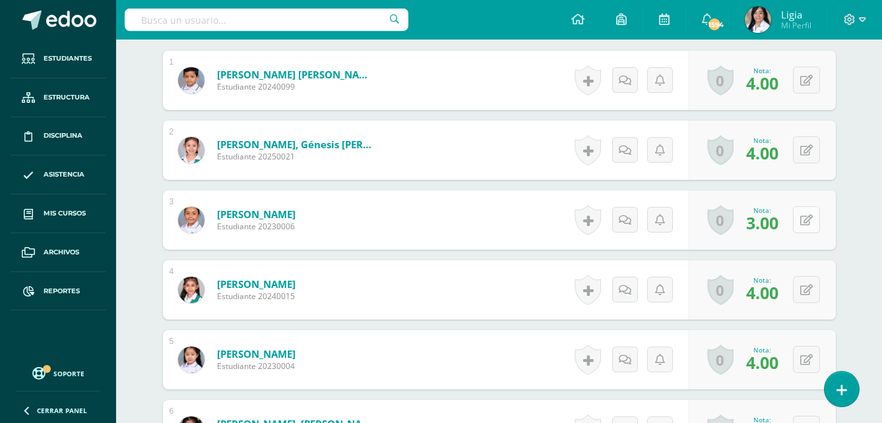
click at [801, 224] on button at bounding box center [806, 219] width 27 height 27
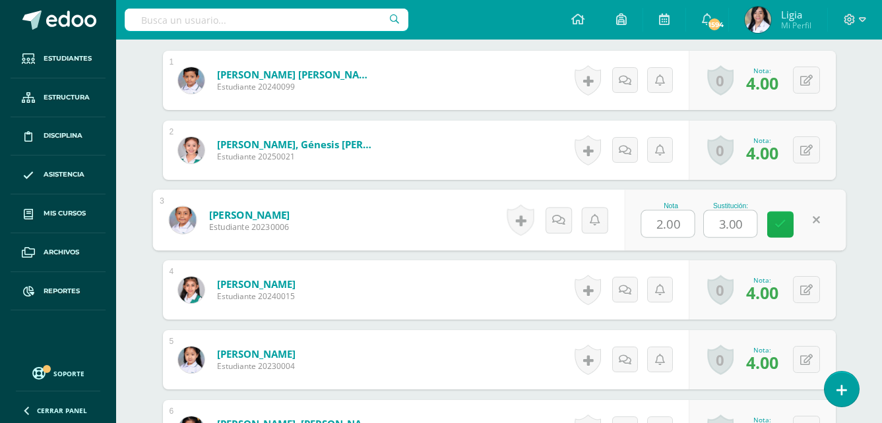
click at [784, 224] on icon at bounding box center [780, 224] width 12 height 11
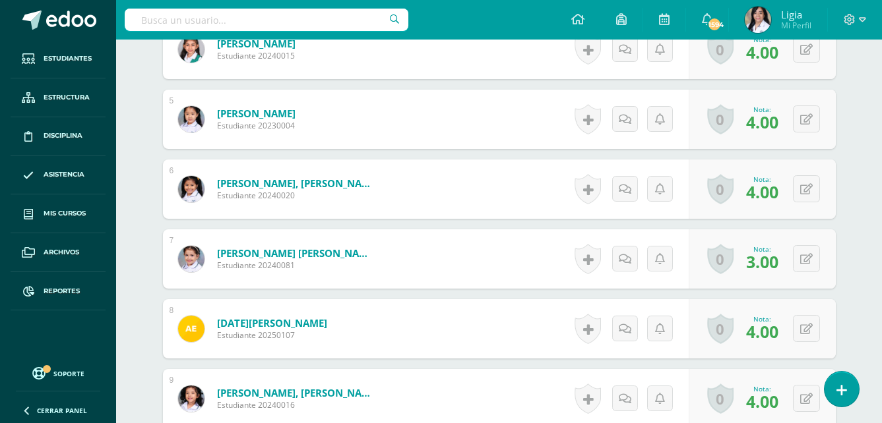
scroll to position [724, 0]
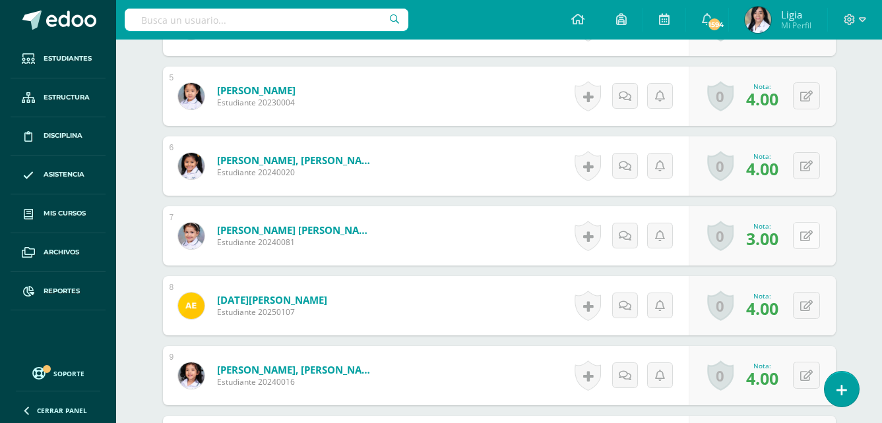
click at [809, 240] on icon at bounding box center [806, 236] width 13 height 11
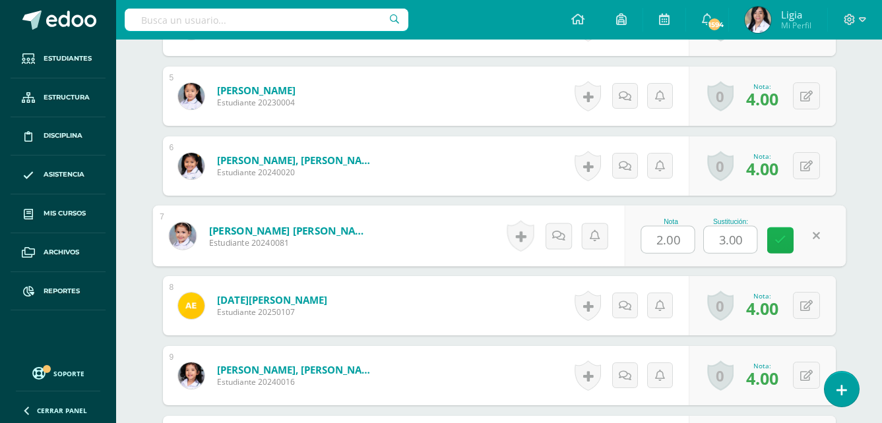
click at [781, 240] on icon at bounding box center [780, 240] width 12 height 11
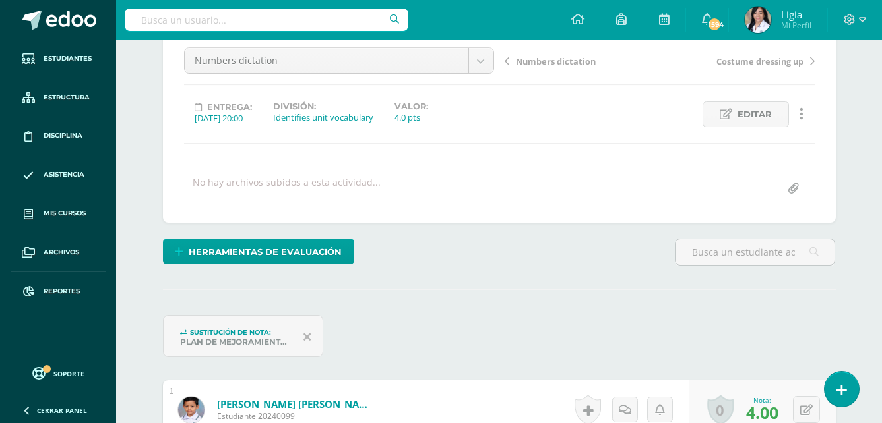
scroll to position [0, 0]
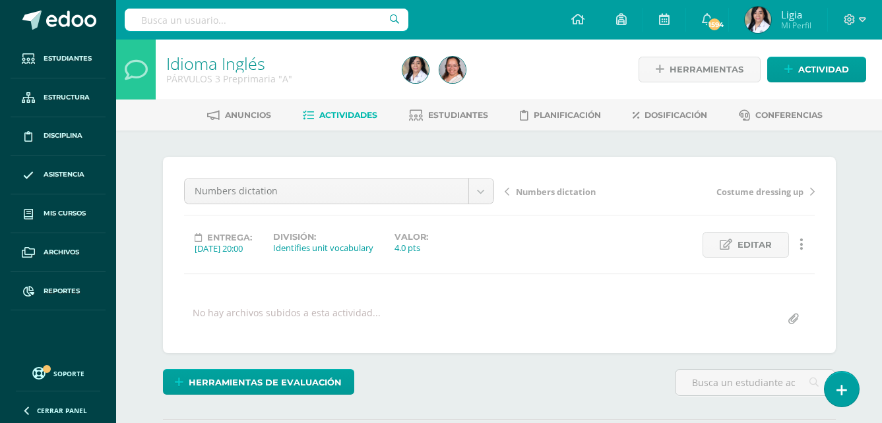
click at [568, 195] on span "Numbers dictation" at bounding box center [556, 192] width 80 height 12
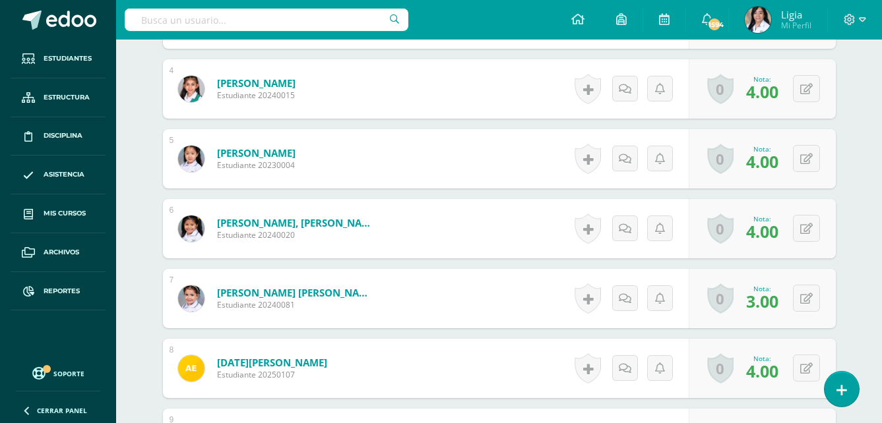
scroll to position [728, 0]
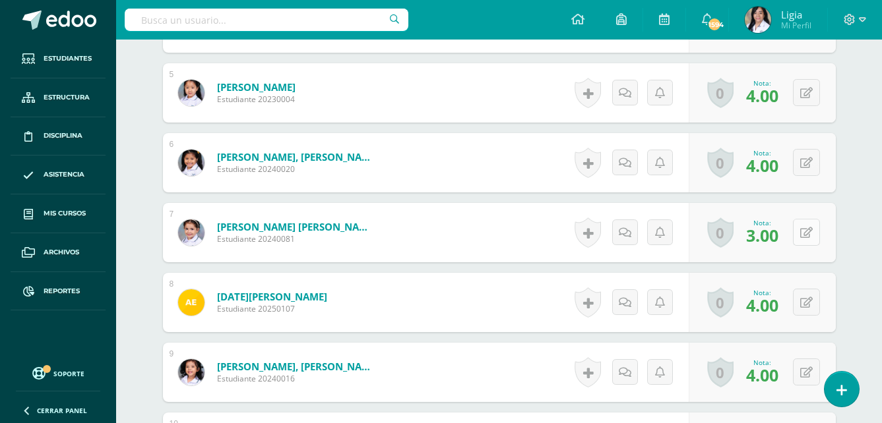
click at [807, 239] on button at bounding box center [806, 232] width 27 height 27
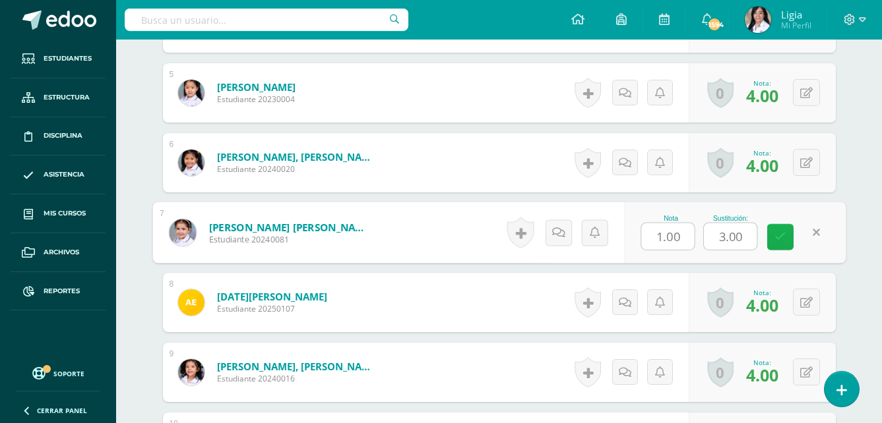
click at [784, 237] on icon at bounding box center [780, 237] width 12 height 11
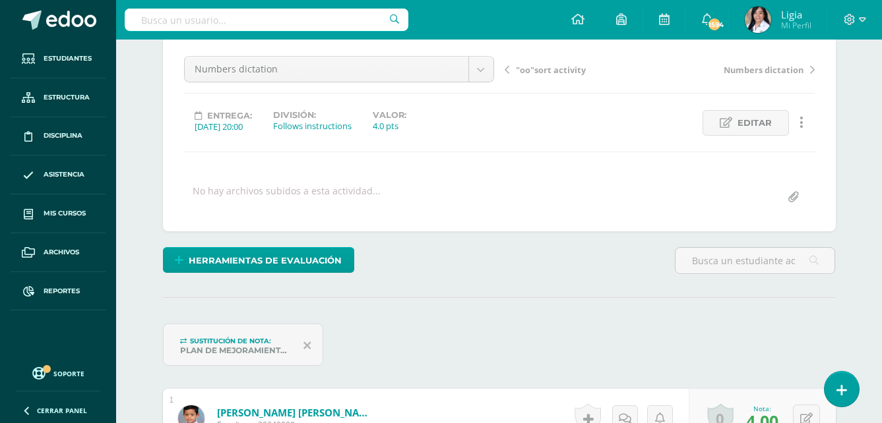
scroll to position [0, 0]
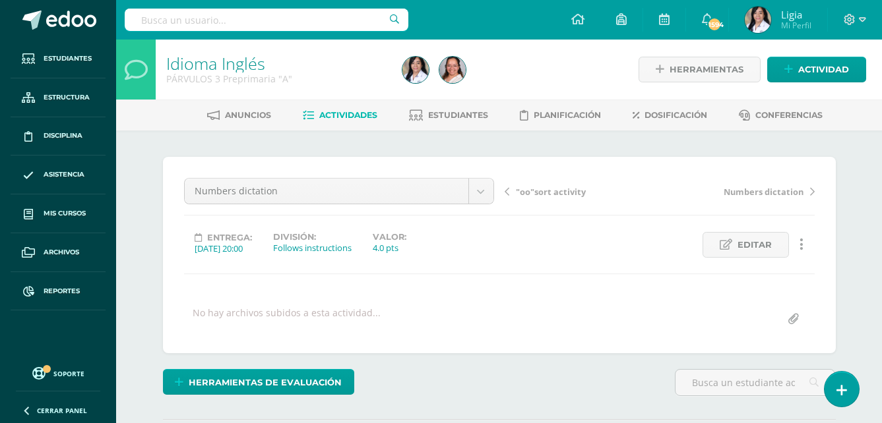
click at [547, 194] on span ""oo"sort activity" at bounding box center [551, 192] width 70 height 12
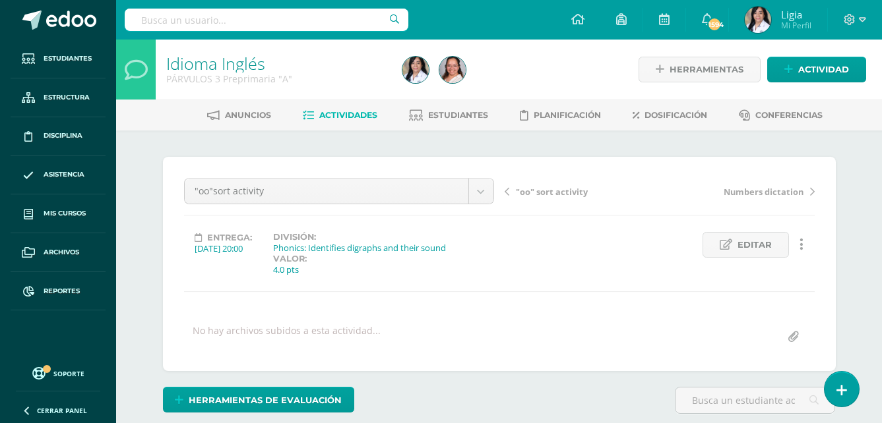
click at [563, 193] on span ""oo" sort activity" at bounding box center [552, 192] width 72 height 12
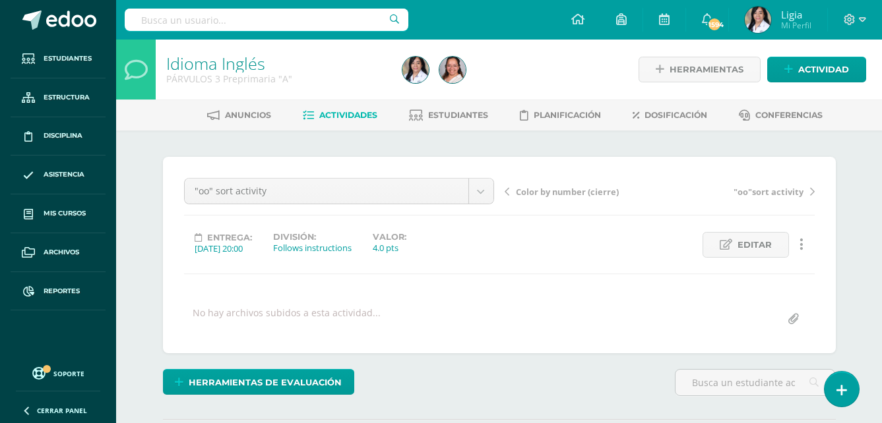
click at [571, 193] on span "Color by number (cierre)" at bounding box center [567, 192] width 103 height 12
click at [579, 190] on span "Color by number (cierre)" at bounding box center [567, 192] width 103 height 12
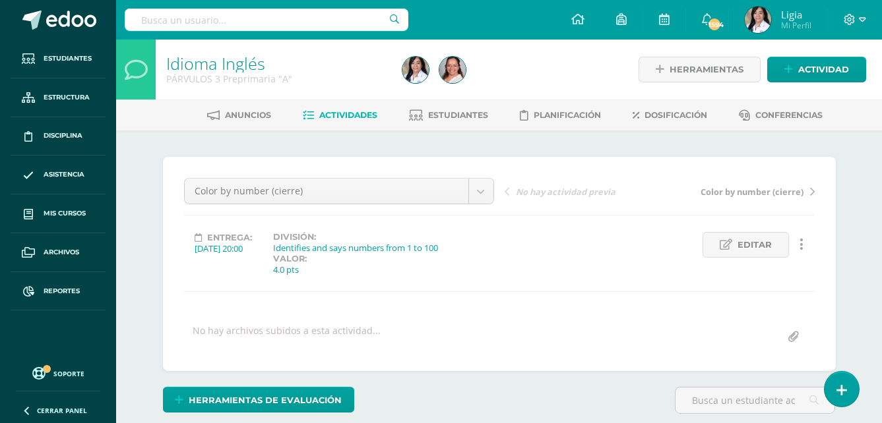
click at [354, 115] on span "Actividades" at bounding box center [348, 115] width 58 height 10
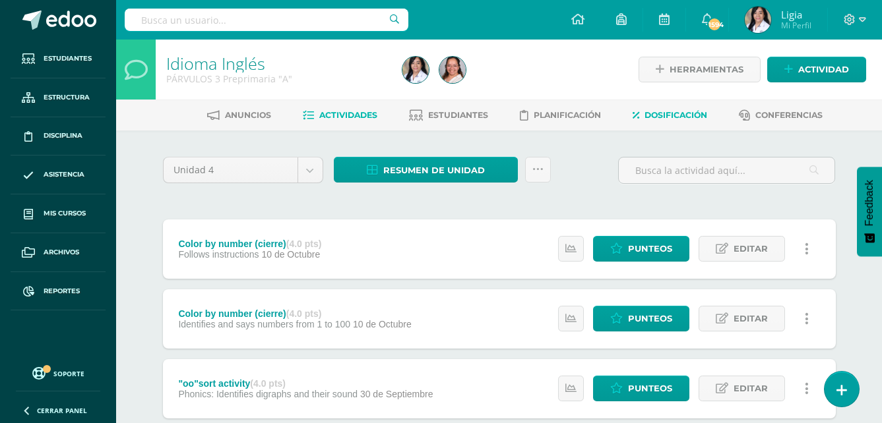
click at [706, 121] on link "Dosificación" at bounding box center [670, 115] width 75 height 21
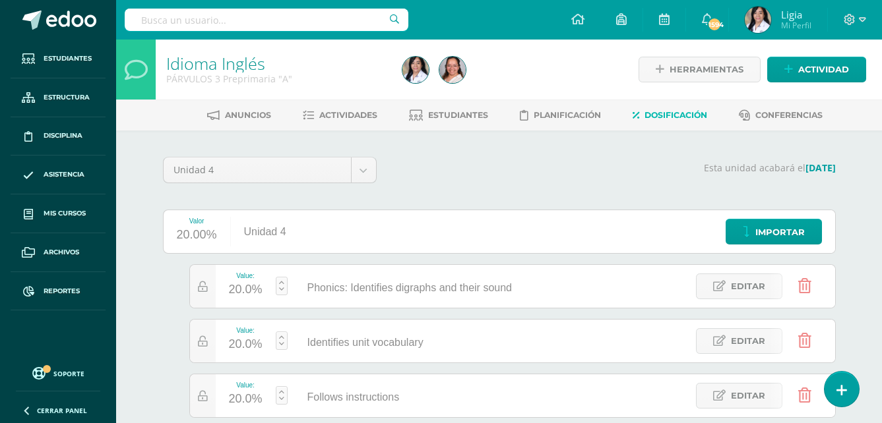
click at [547, 171] on p "Esta unidad acabará el 20/10/2025" at bounding box center [613, 168] width 443 height 12
click at [855, 20] on span at bounding box center [855, 20] width 22 height 15
click at [807, 92] on span "Cerrar sesión" at bounding box center [820, 90] width 59 height 13
